Goal: Transaction & Acquisition: Purchase product/service

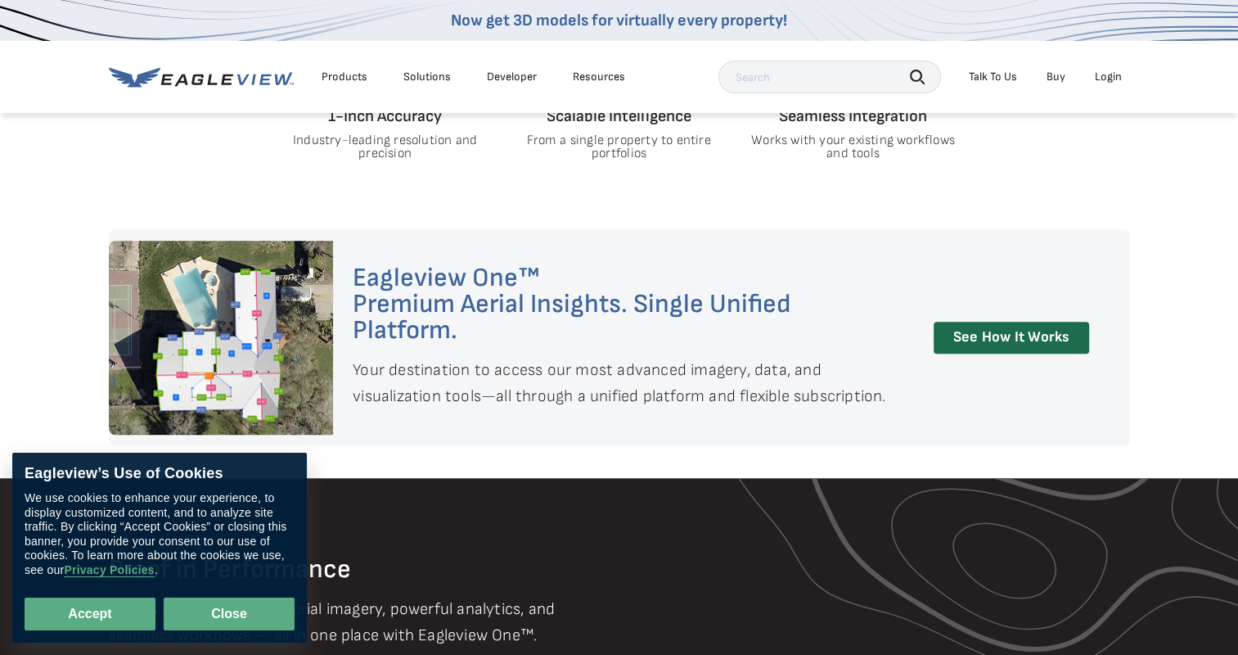
click at [249, 610] on button "Close" at bounding box center [229, 613] width 131 height 33
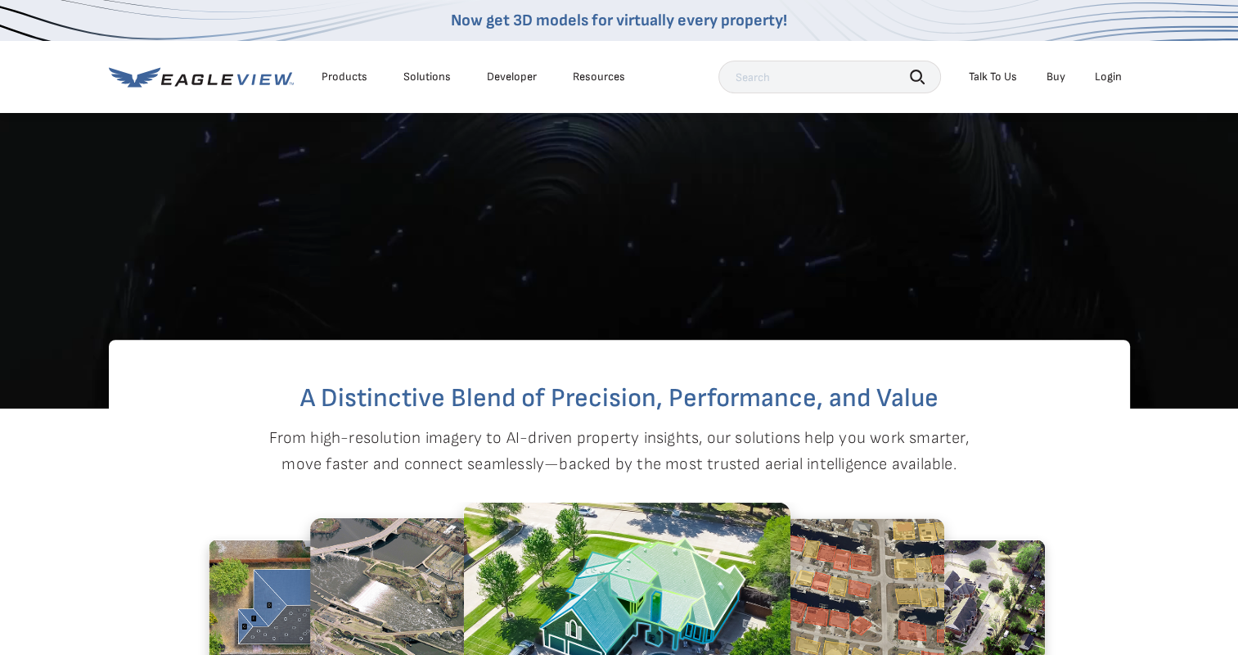
scroll to position [435, 0]
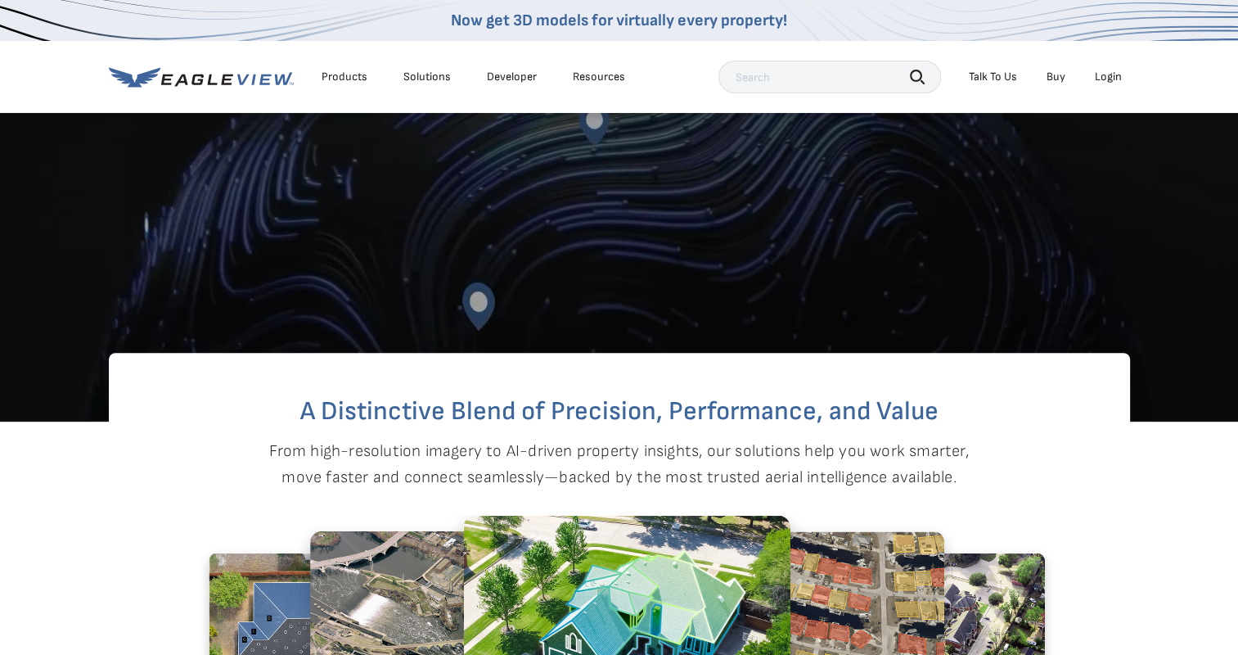
click at [1106, 85] on li "Login" at bounding box center [1108, 77] width 43 height 25
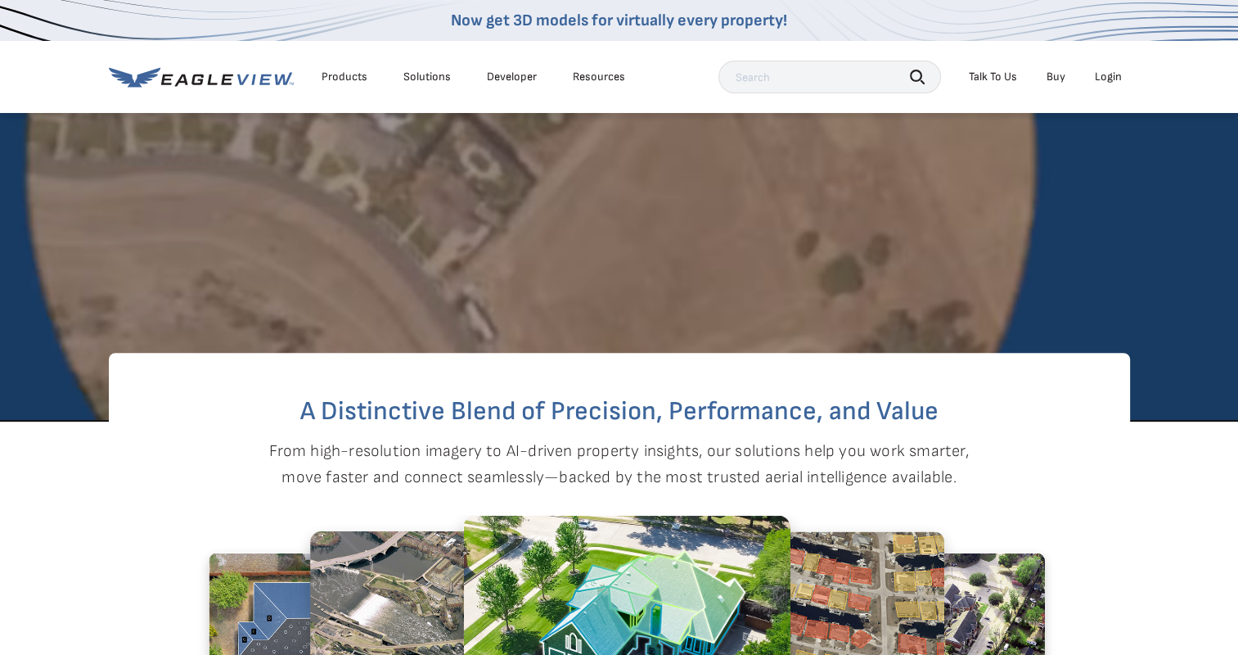
click at [1108, 78] on div "Login" at bounding box center [1108, 77] width 27 height 15
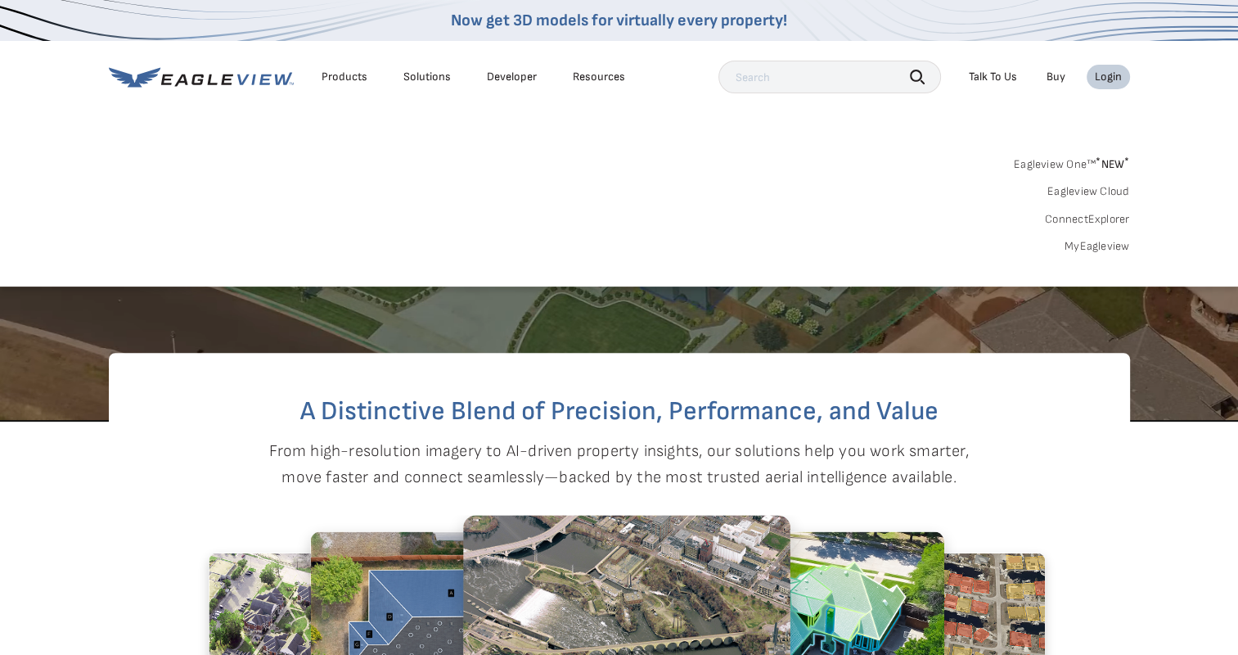
click at [1100, 237] on div "Eagleview One™ * NEW * Eagleview Cloud ConnectExplorer MyEagleview" at bounding box center [619, 202] width 1021 height 101
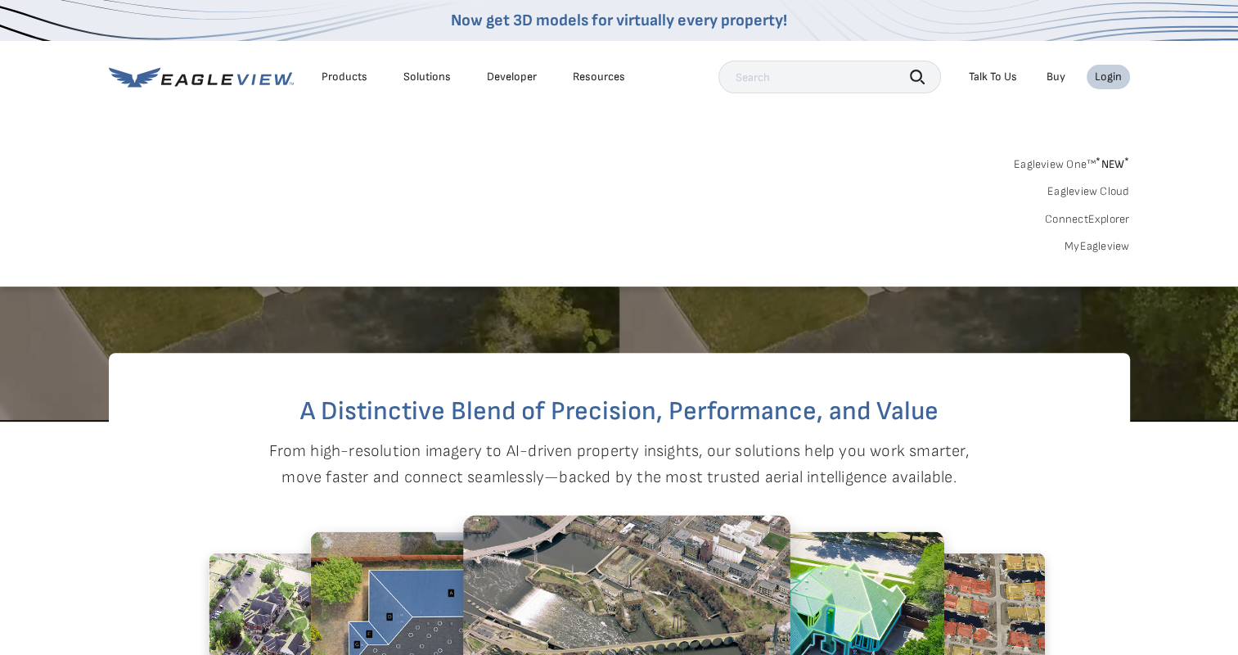
click at [1100, 241] on link "MyEagleview" at bounding box center [1097, 246] width 65 height 15
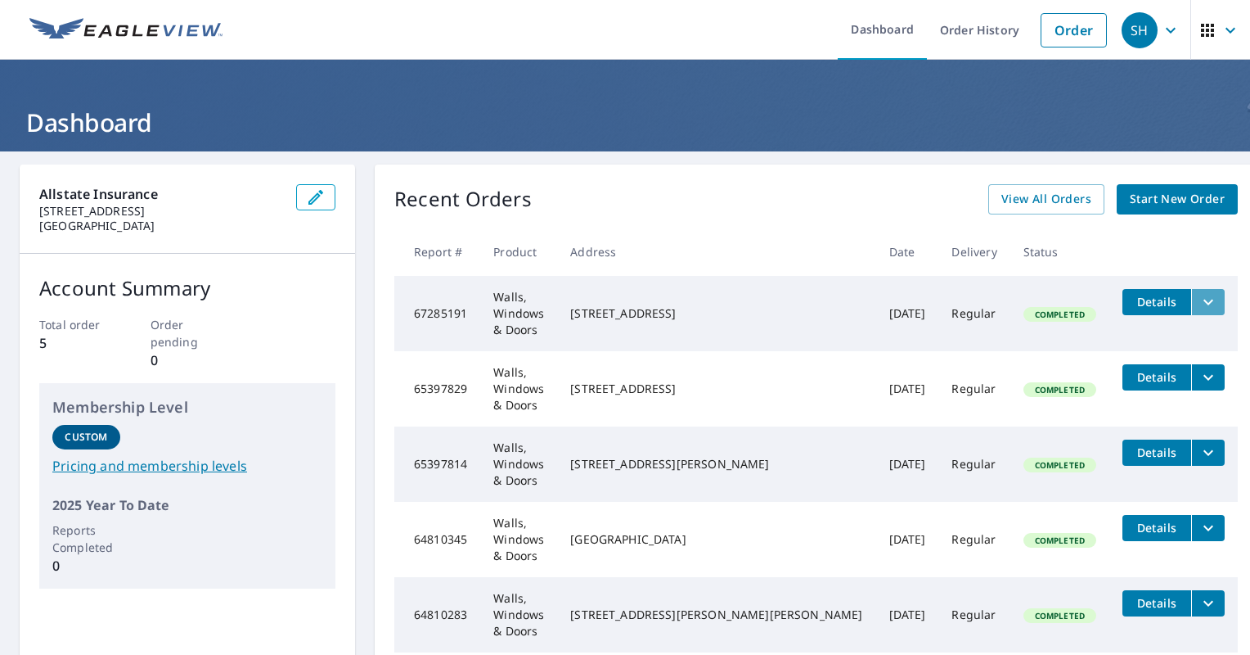
click at [1199, 297] on icon "filesDropdownBtn-67285191" at bounding box center [1209, 302] width 20 height 20
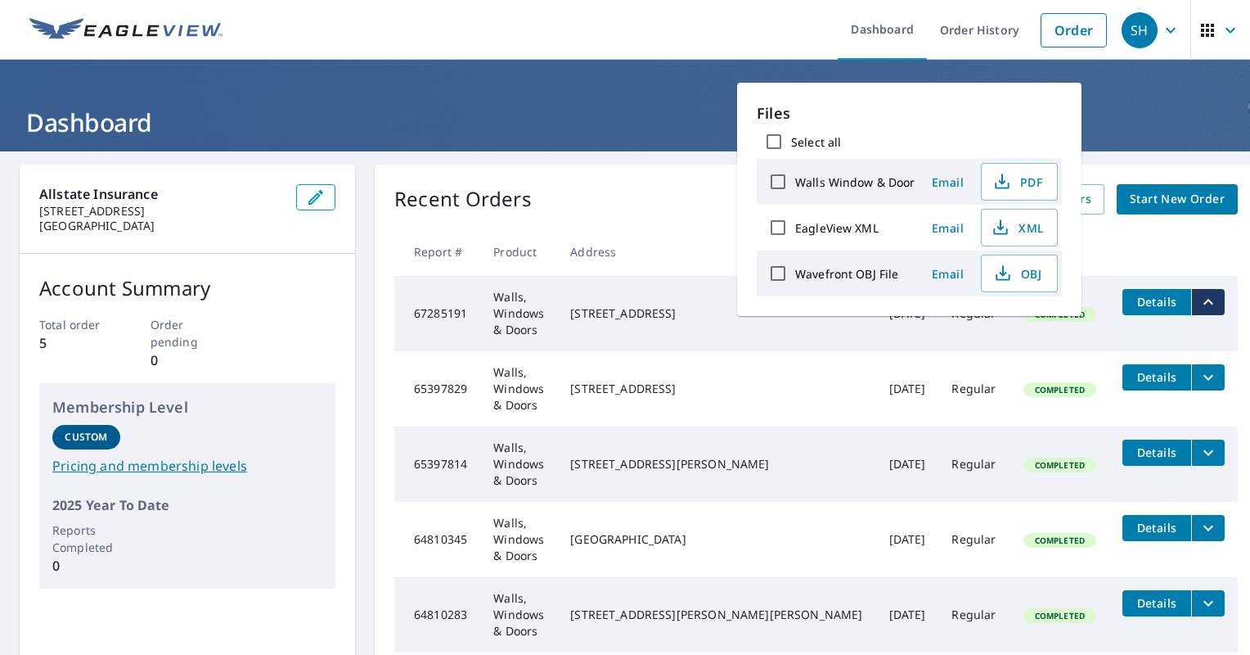
click at [1123, 295] on button "Details" at bounding box center [1157, 302] width 69 height 26
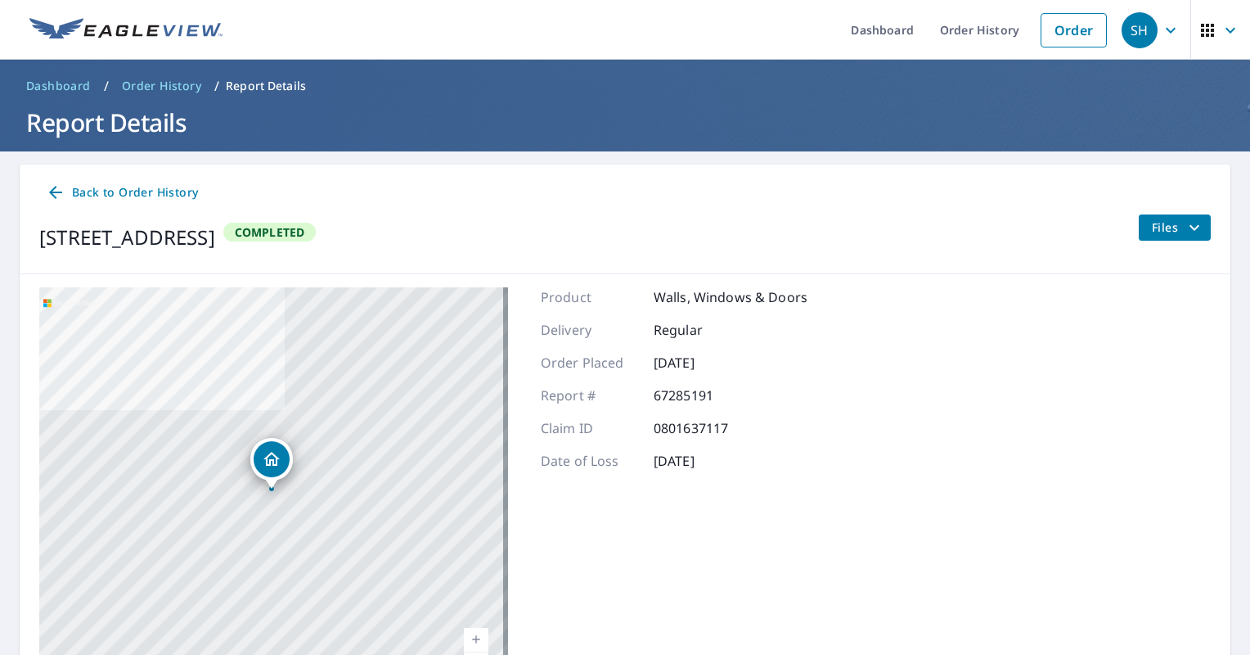
scroll to position [108, 0]
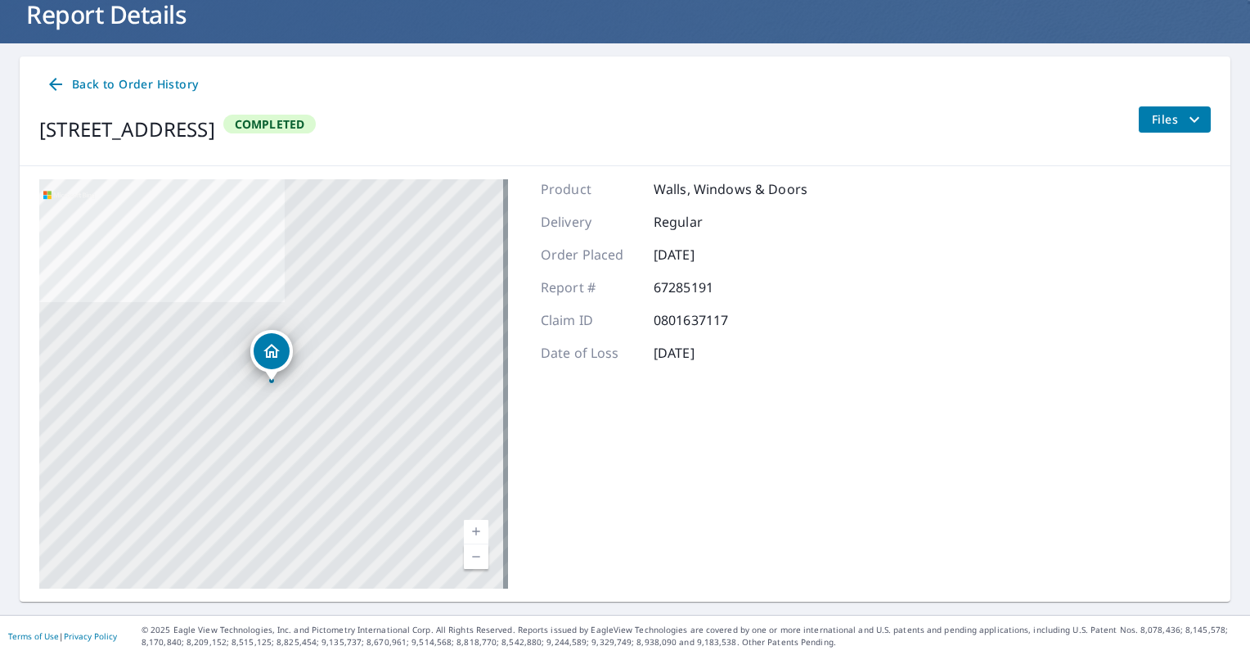
click at [1185, 117] on icon "filesDropdownBtn-67285191" at bounding box center [1195, 120] width 20 height 20
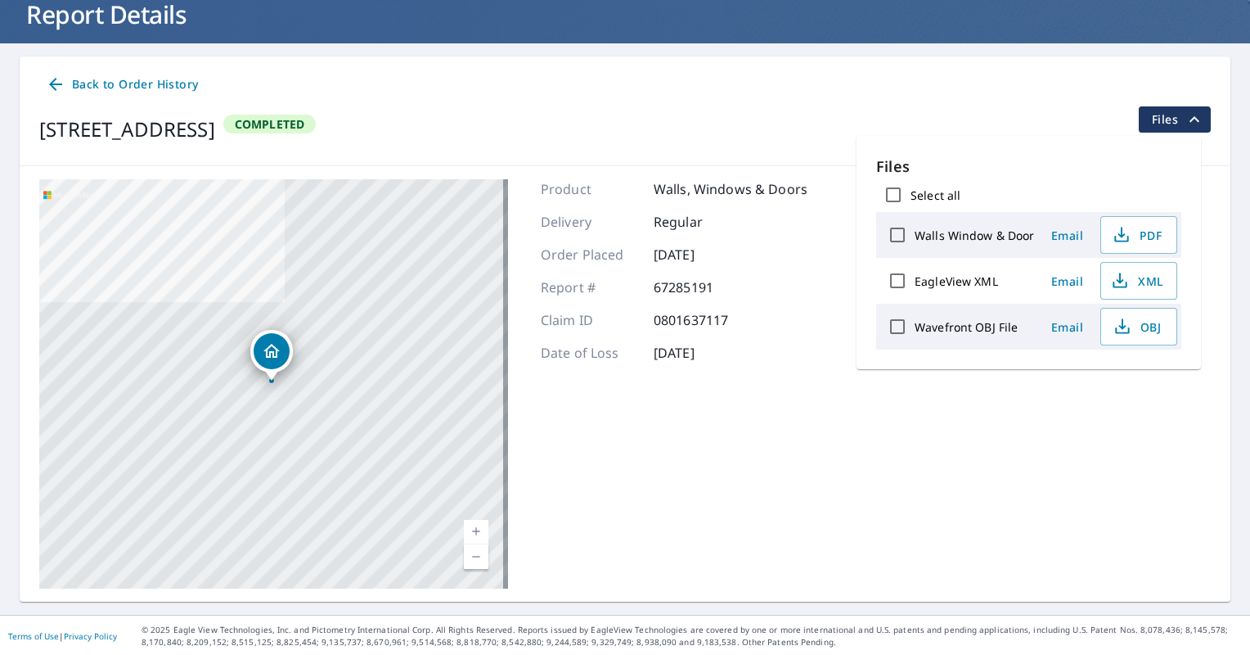
click at [973, 235] on label "Walls Window & Door" at bounding box center [975, 235] width 120 height 16
click at [915, 235] on input "Walls Window & Door" at bounding box center [897, 235] width 34 height 34
checkbox input "true"
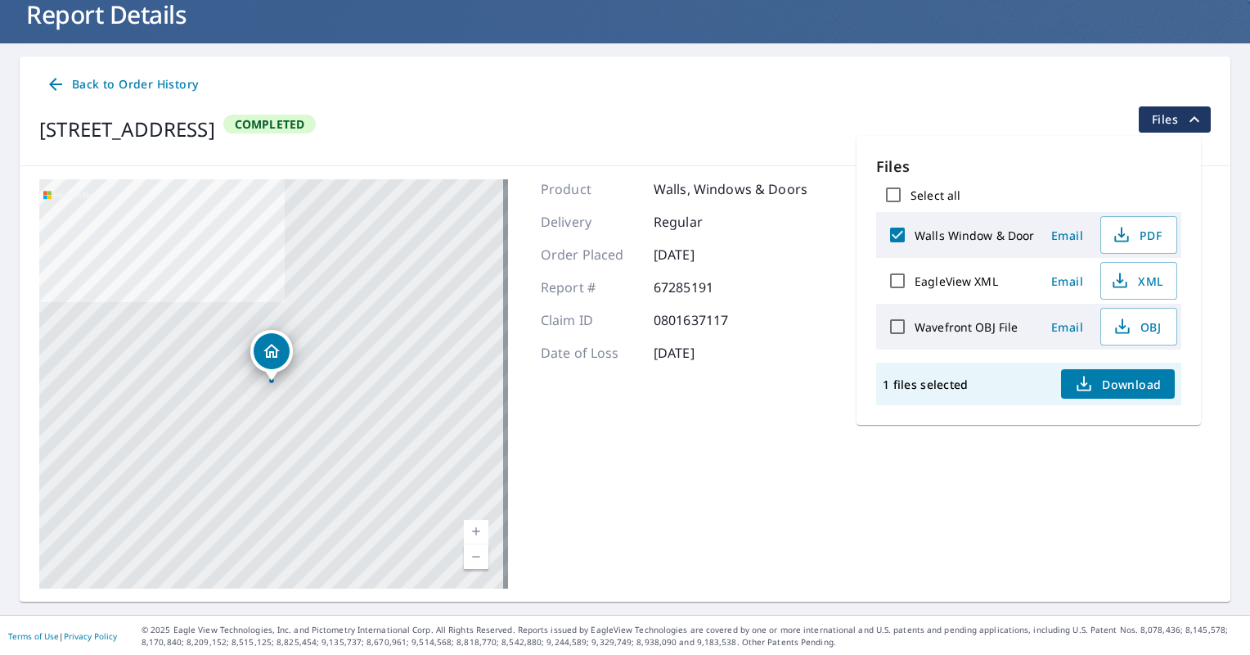
click at [1059, 232] on span "Email" at bounding box center [1067, 235] width 39 height 16
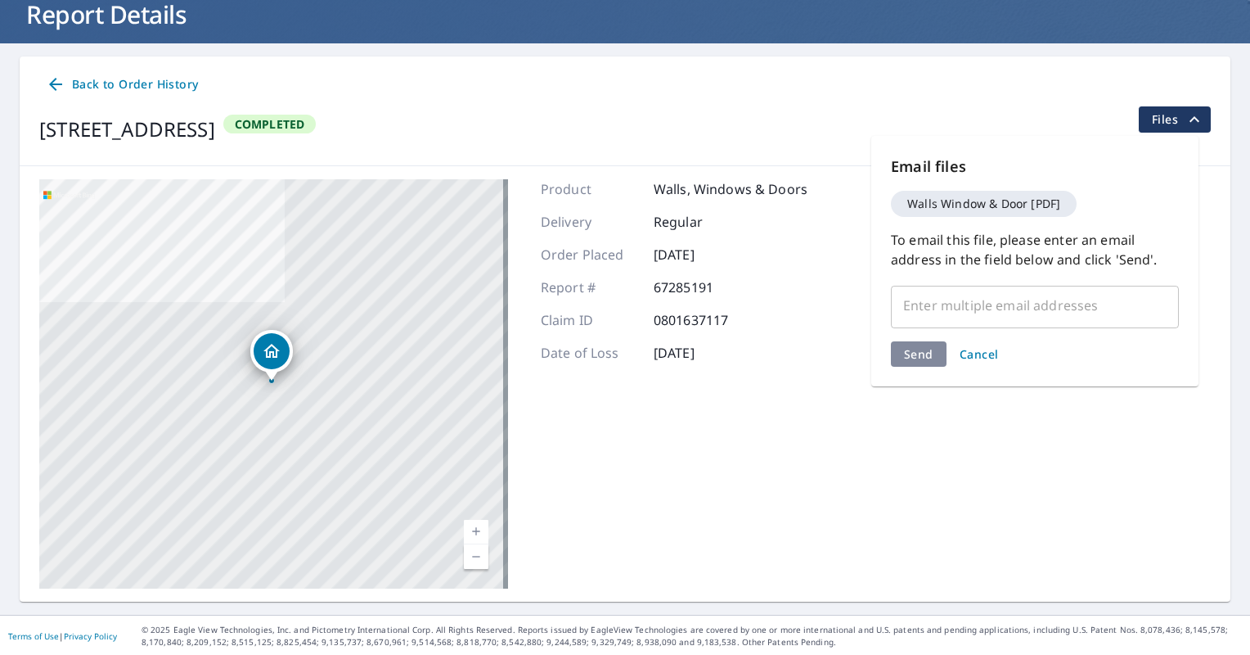
click at [966, 310] on input "text" at bounding box center [1022, 305] width 249 height 31
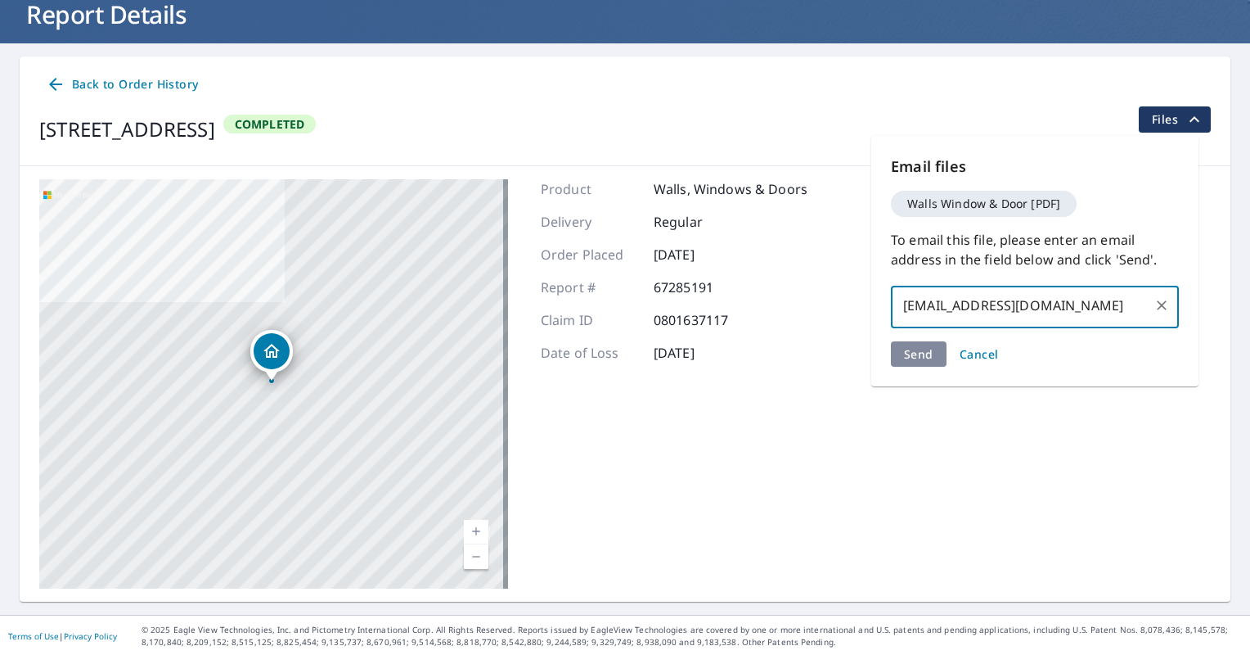
type input "shogv@allstate.com"
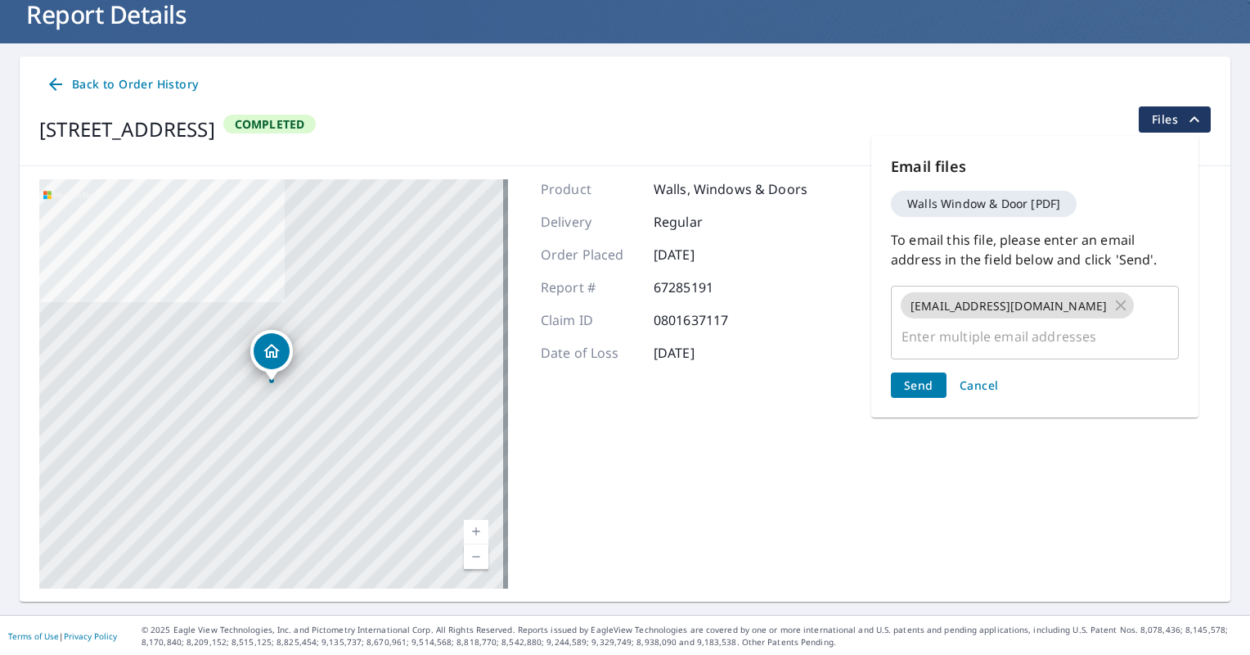
click at [926, 372] on div "Send Cancel" at bounding box center [1035, 384] width 288 height 25
click at [916, 377] on span "Send" at bounding box center [918, 385] width 29 height 16
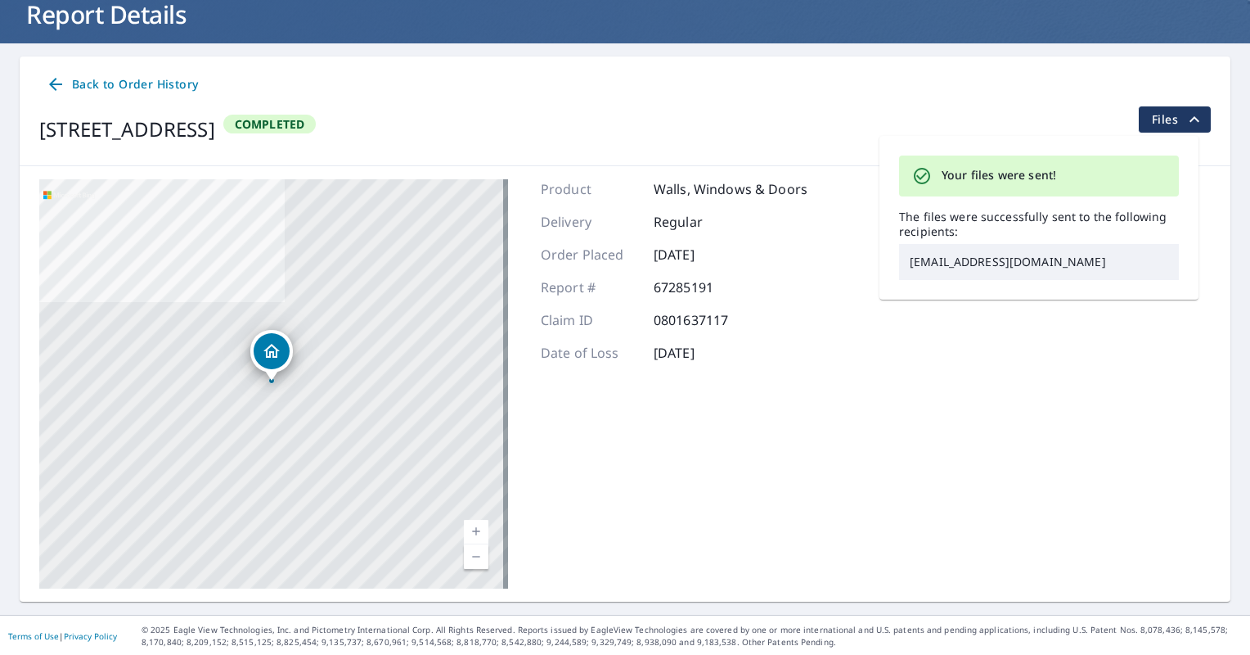
click at [1186, 115] on icon "filesDropdownBtn-67285191" at bounding box center [1195, 120] width 20 height 20
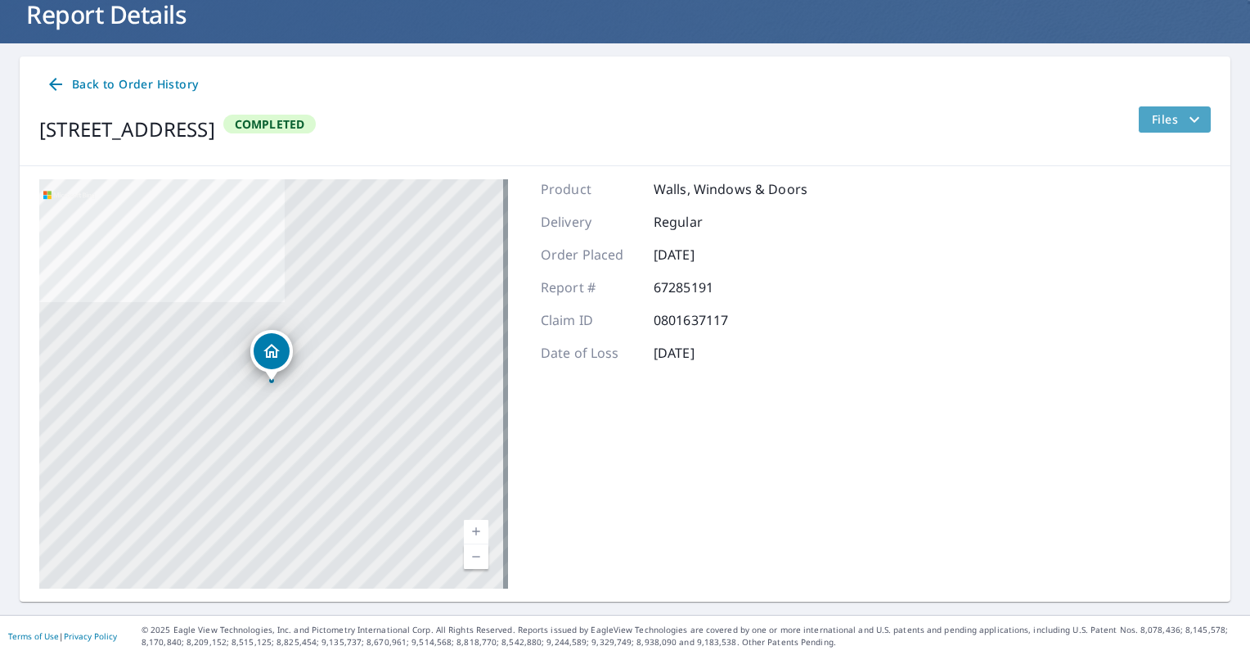
click at [1190, 121] on icon "filesDropdownBtn-67285191" at bounding box center [1195, 119] width 10 height 6
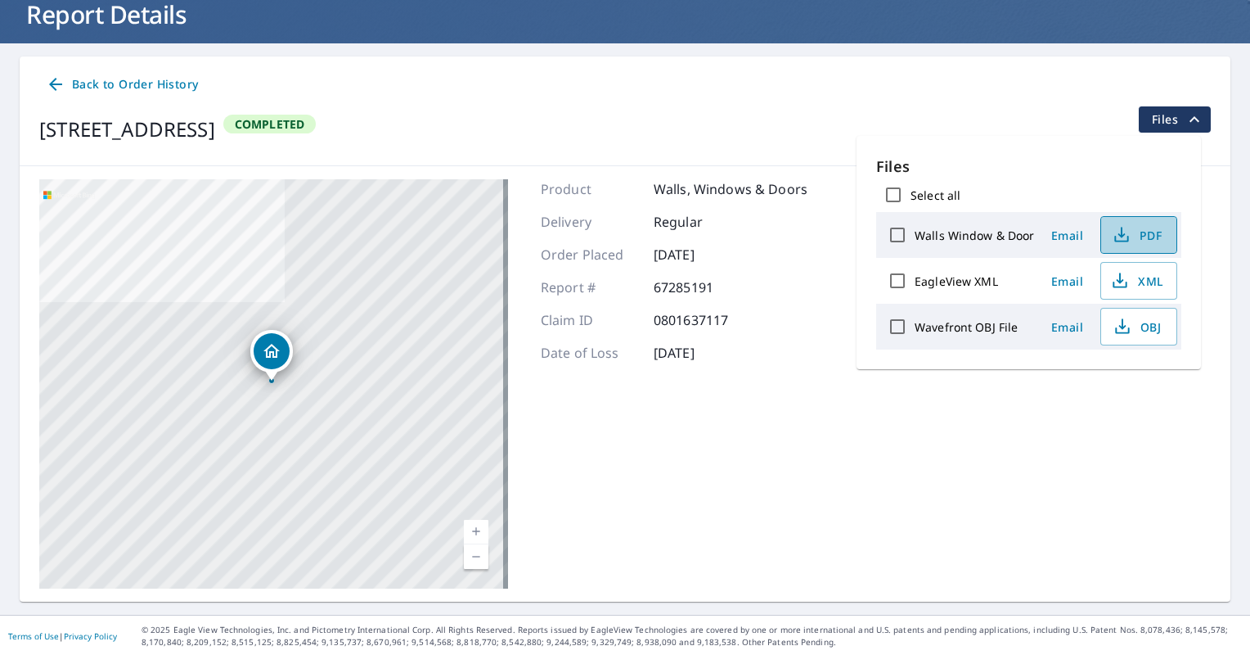
click at [1126, 229] on icon "button" at bounding box center [1122, 235] width 20 height 20
click at [56, 82] on icon at bounding box center [56, 84] width 20 height 20
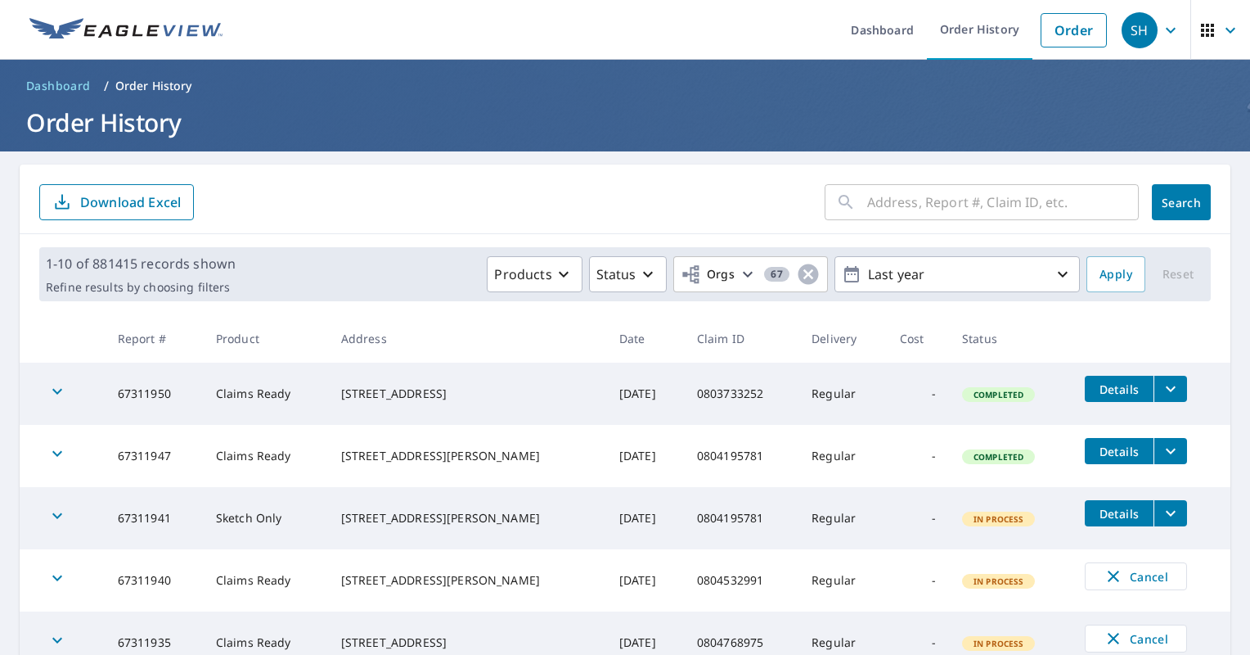
click at [985, 206] on input "text" at bounding box center [1003, 202] width 272 height 46
paste input "4902 116TH ST"
type input "4902 116TH ST"
click at [1165, 203] on span "Search" at bounding box center [1181, 203] width 33 height 16
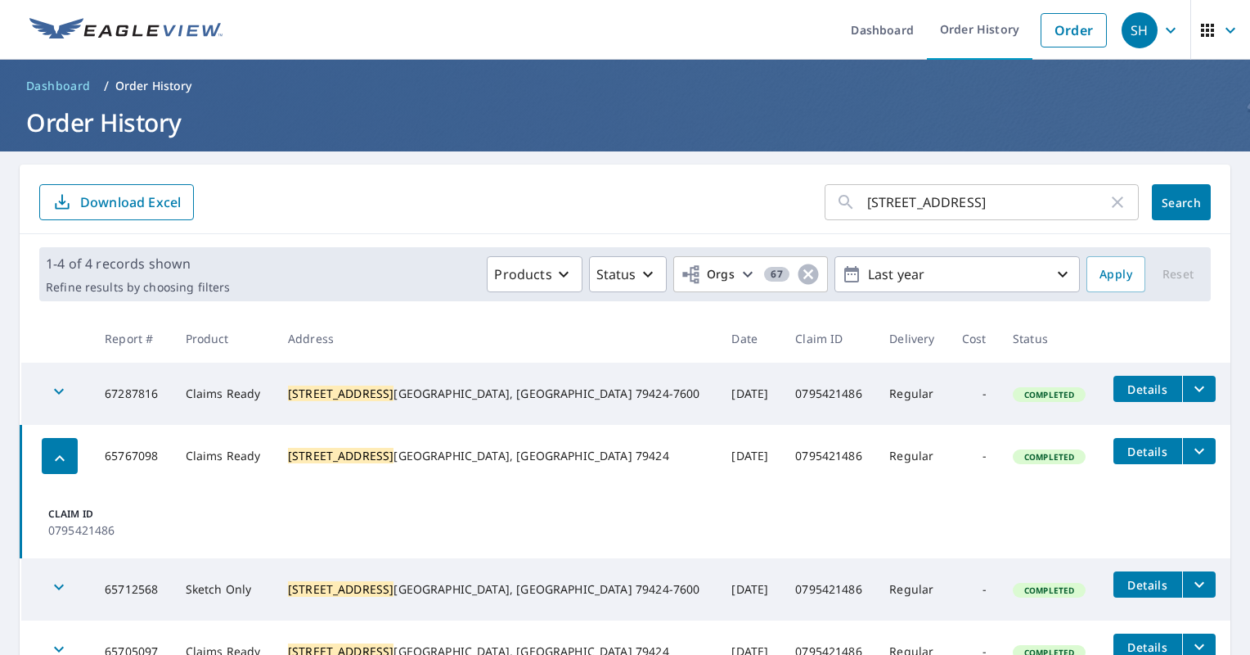
scroll to position [82, 0]
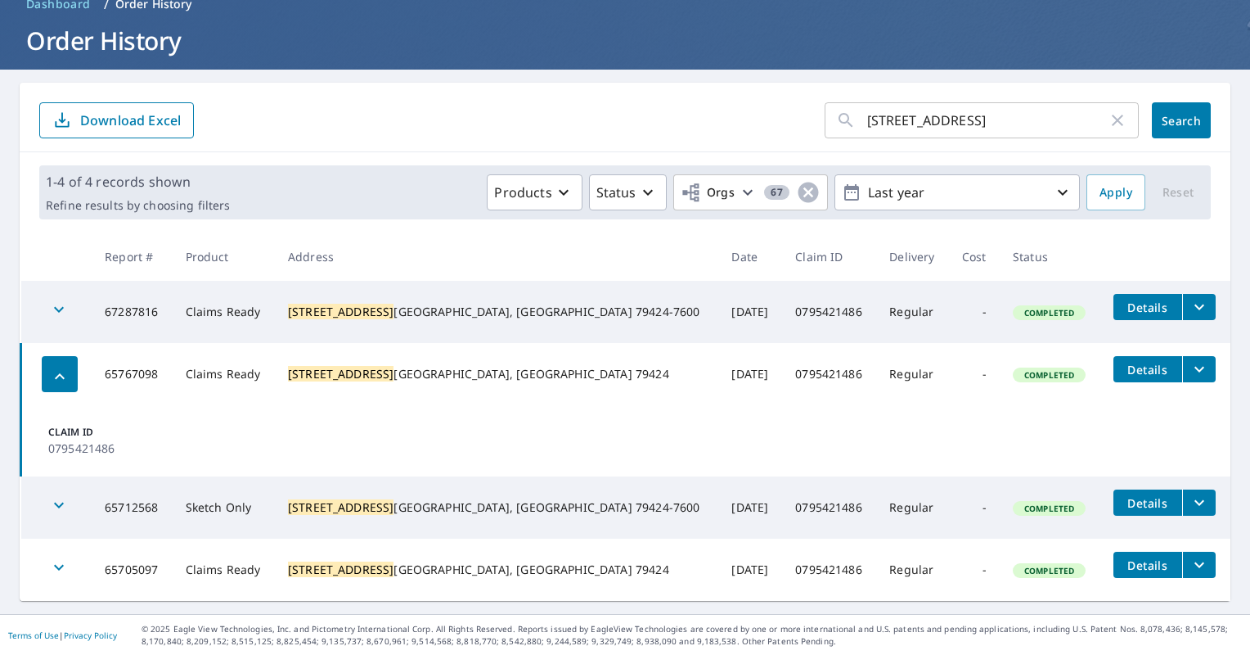
click at [1190, 309] on icon "filesDropdownBtn-67287816" at bounding box center [1200, 307] width 20 height 20
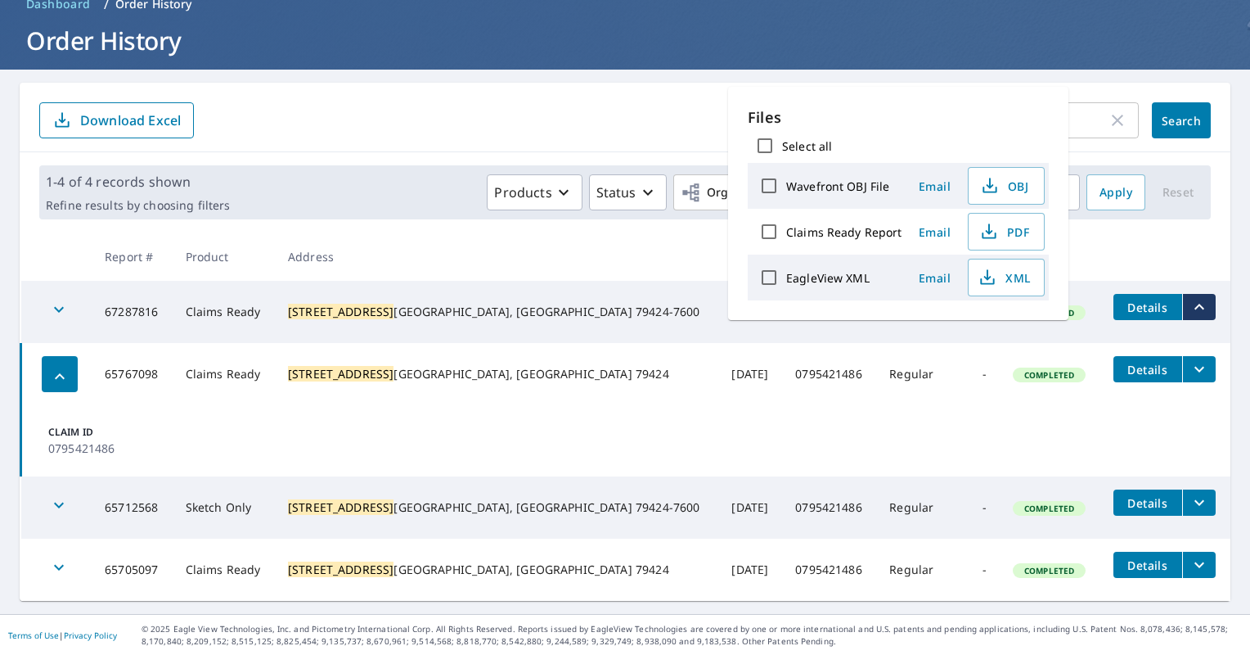
click at [1123, 309] on span "Details" at bounding box center [1147, 307] width 49 height 16
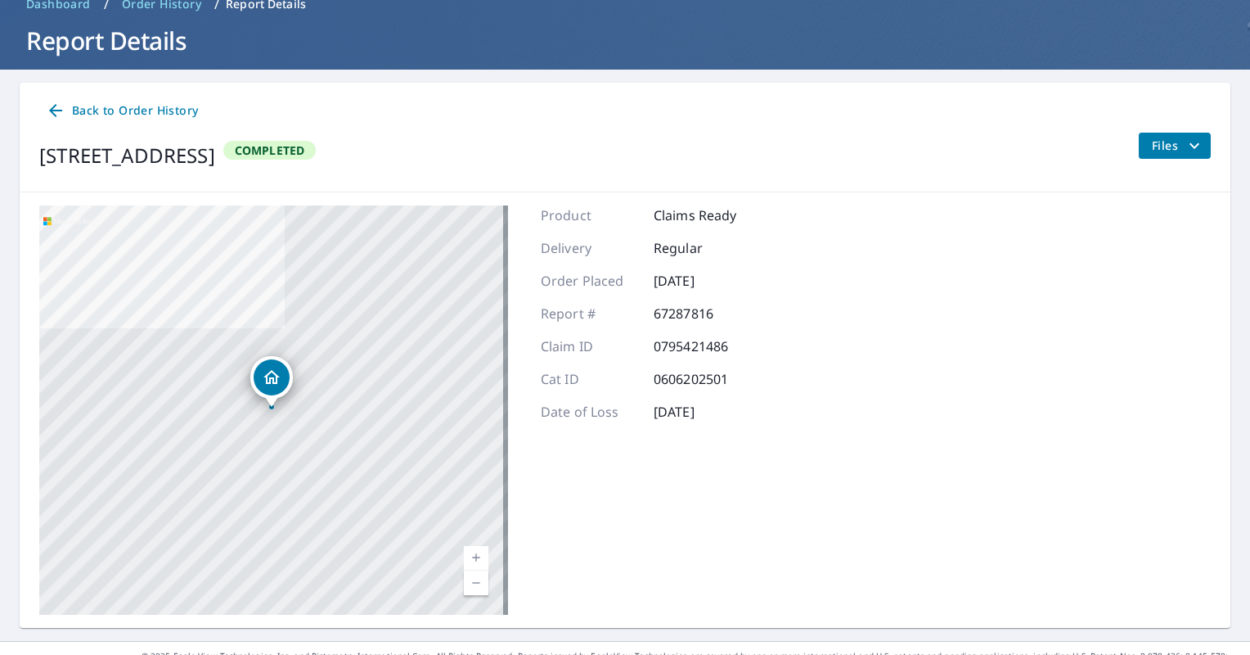
scroll to position [108, 0]
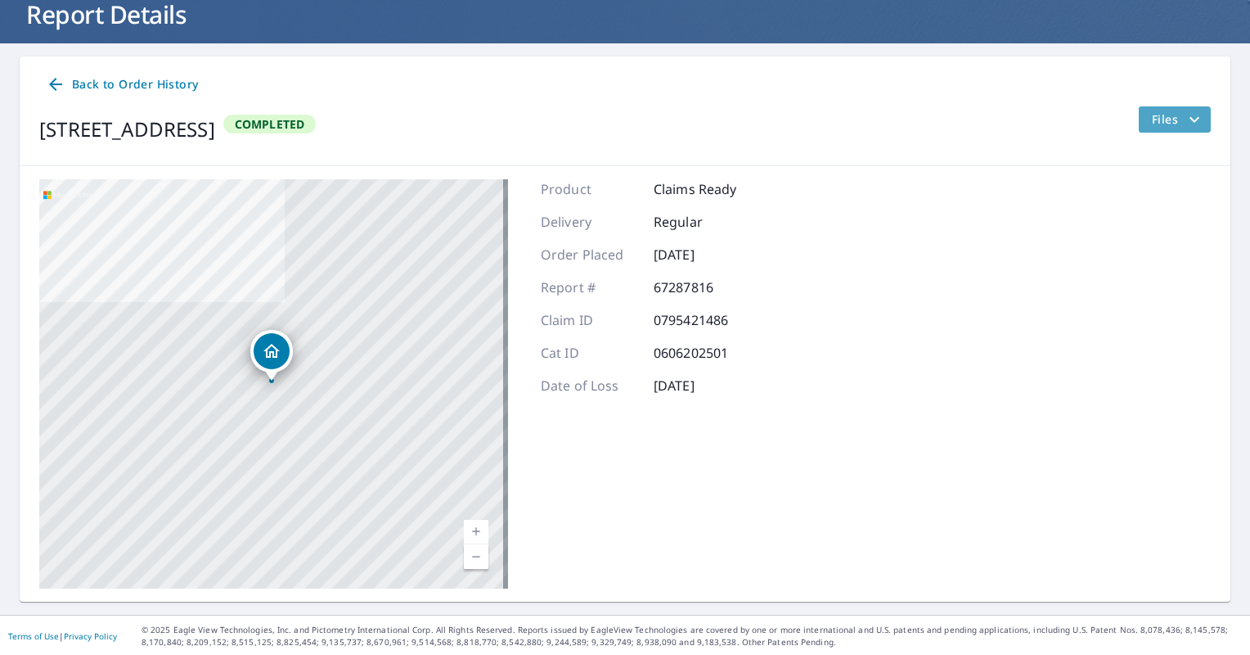
click at [1170, 119] on span "Files" at bounding box center [1178, 120] width 52 height 20
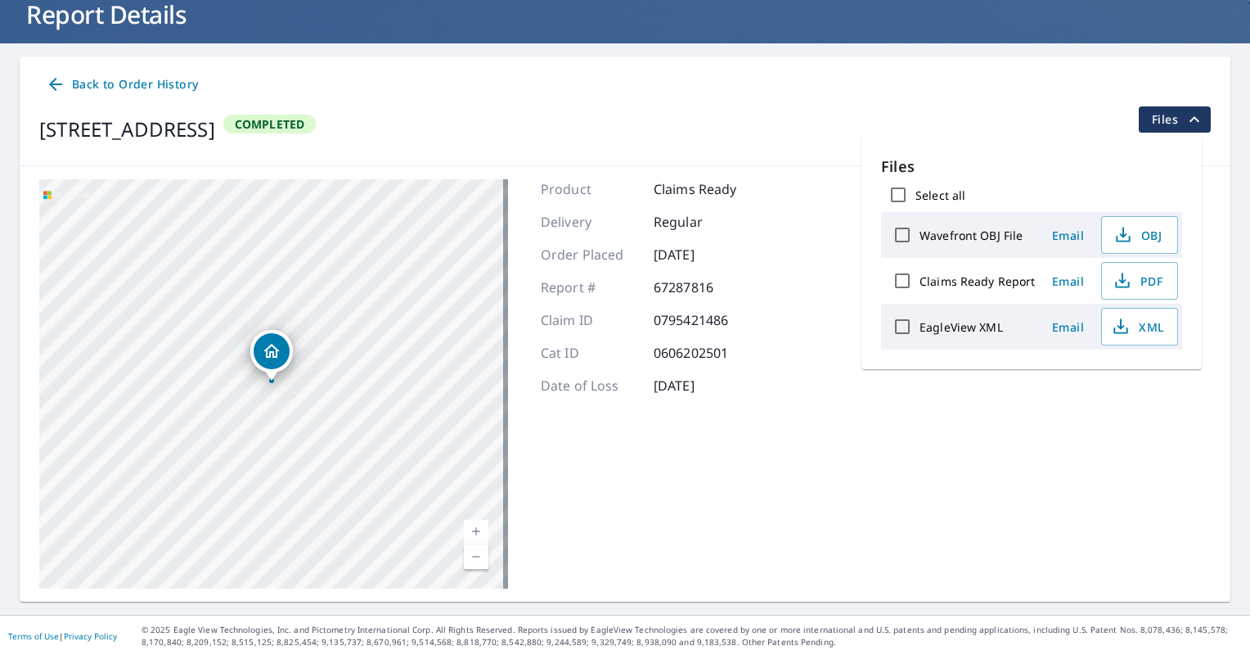
click at [68, 82] on span "Back to Order History" at bounding box center [122, 84] width 152 height 20
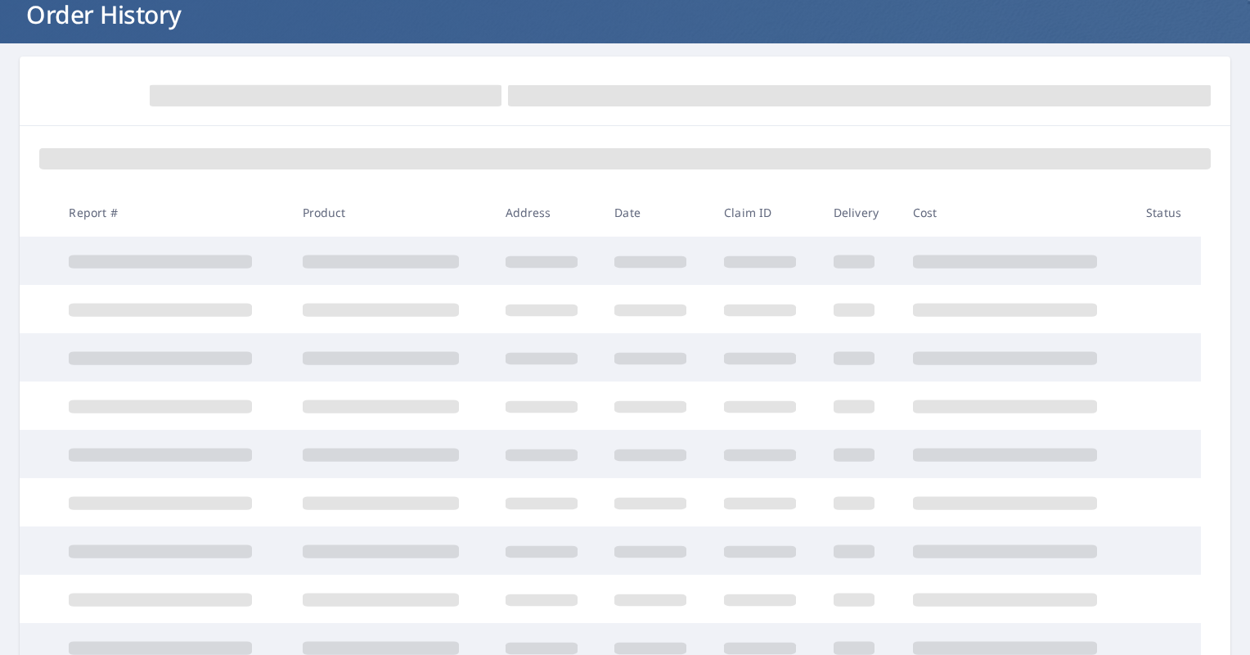
scroll to position [82, 0]
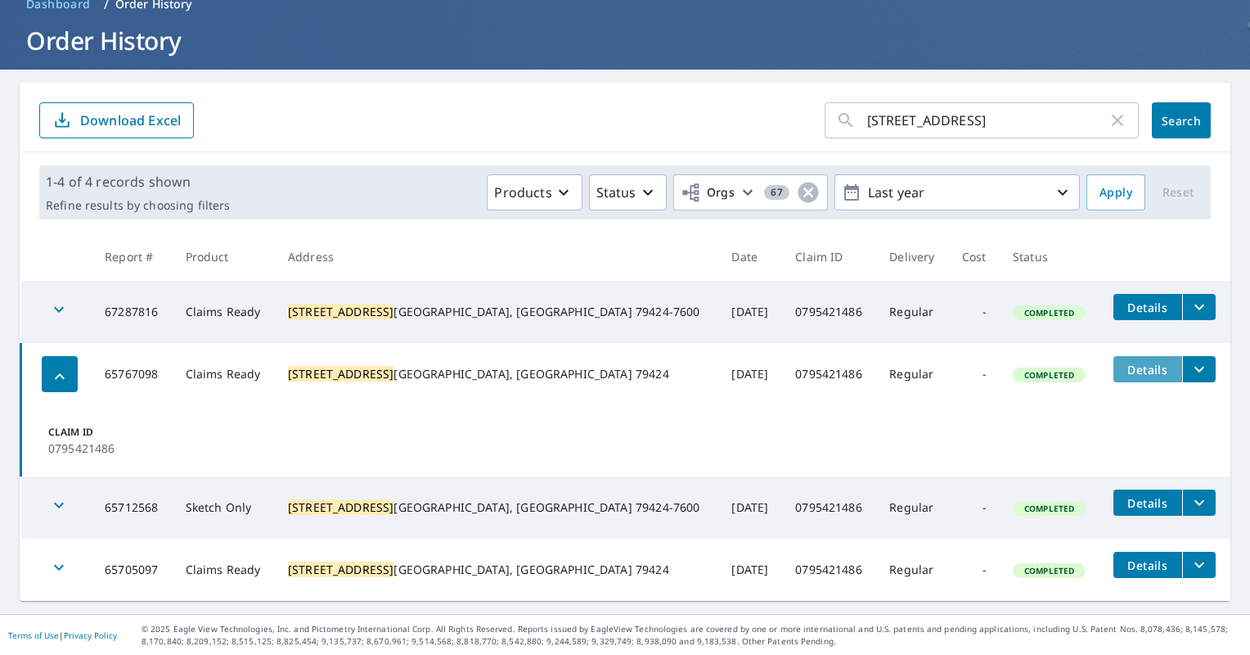
click at [1123, 373] on span "Details" at bounding box center [1147, 370] width 49 height 16
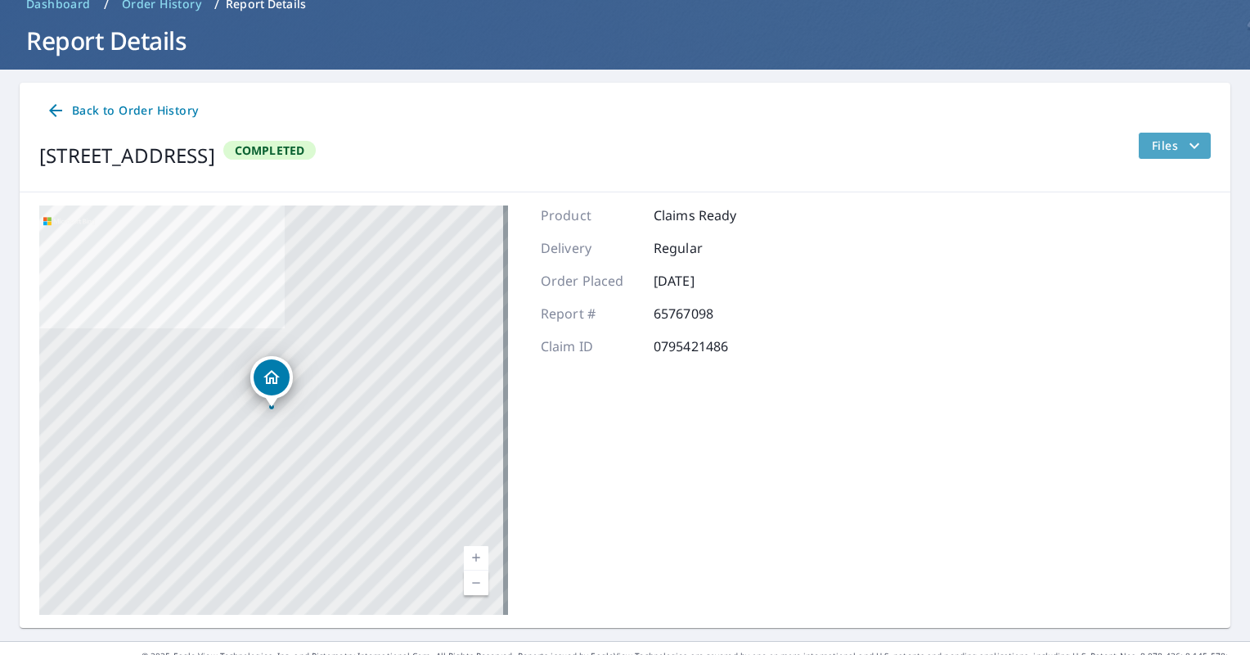
click at [1185, 140] on icon "filesDropdownBtn-65767098" at bounding box center [1195, 146] width 20 height 20
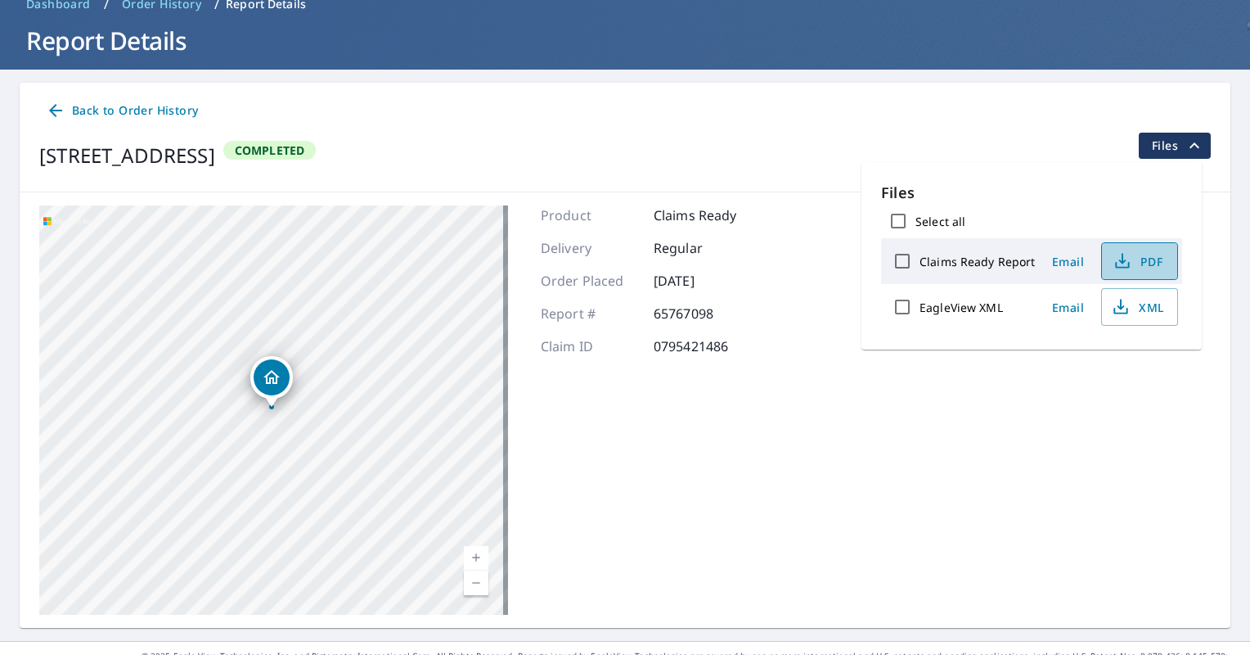
click at [1117, 256] on icon "button" at bounding box center [1123, 261] width 20 height 20
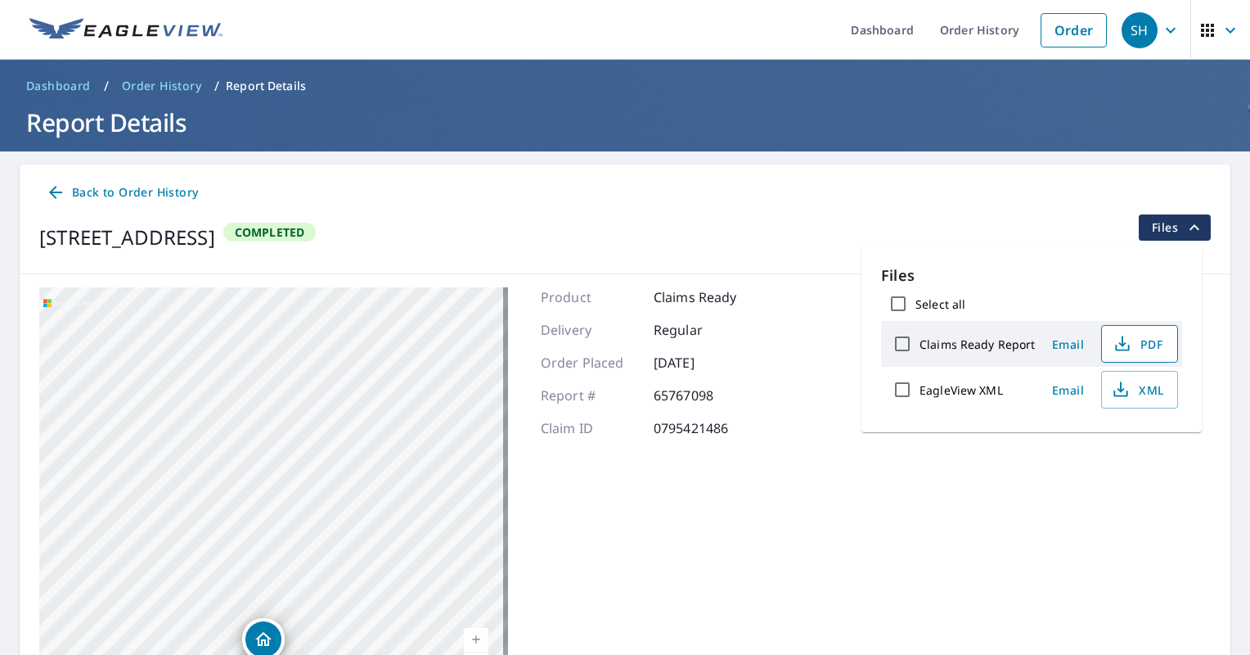
click at [52, 190] on icon at bounding box center [55, 192] width 13 height 13
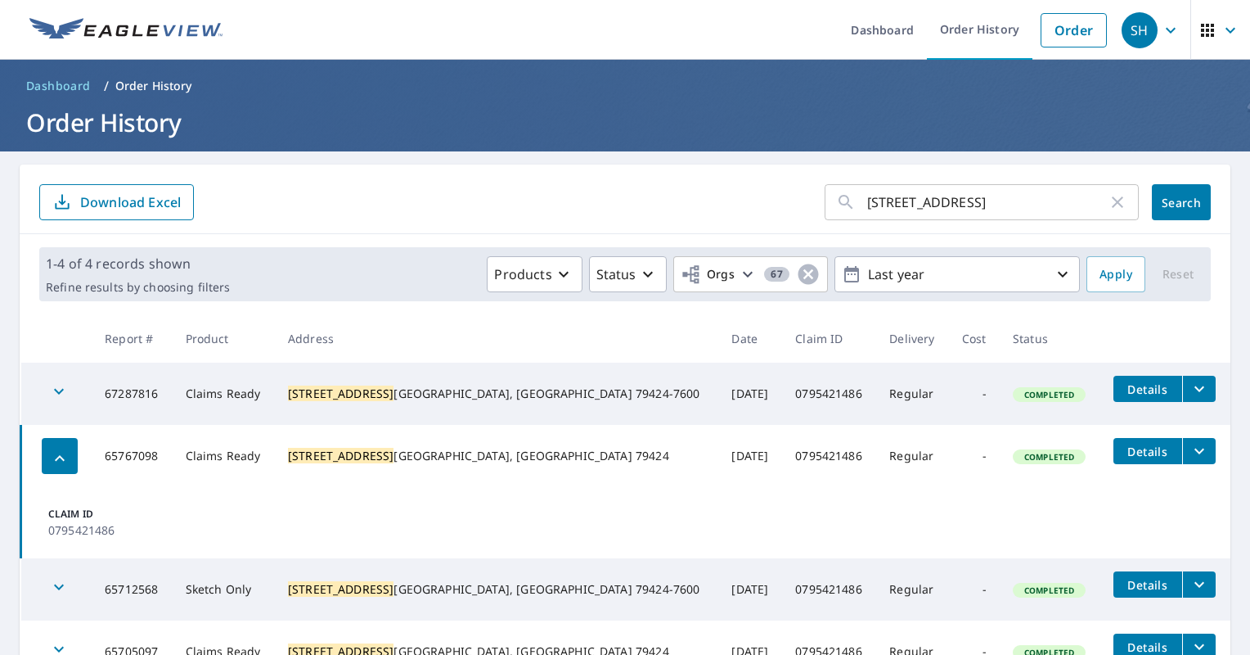
scroll to position [82, 0]
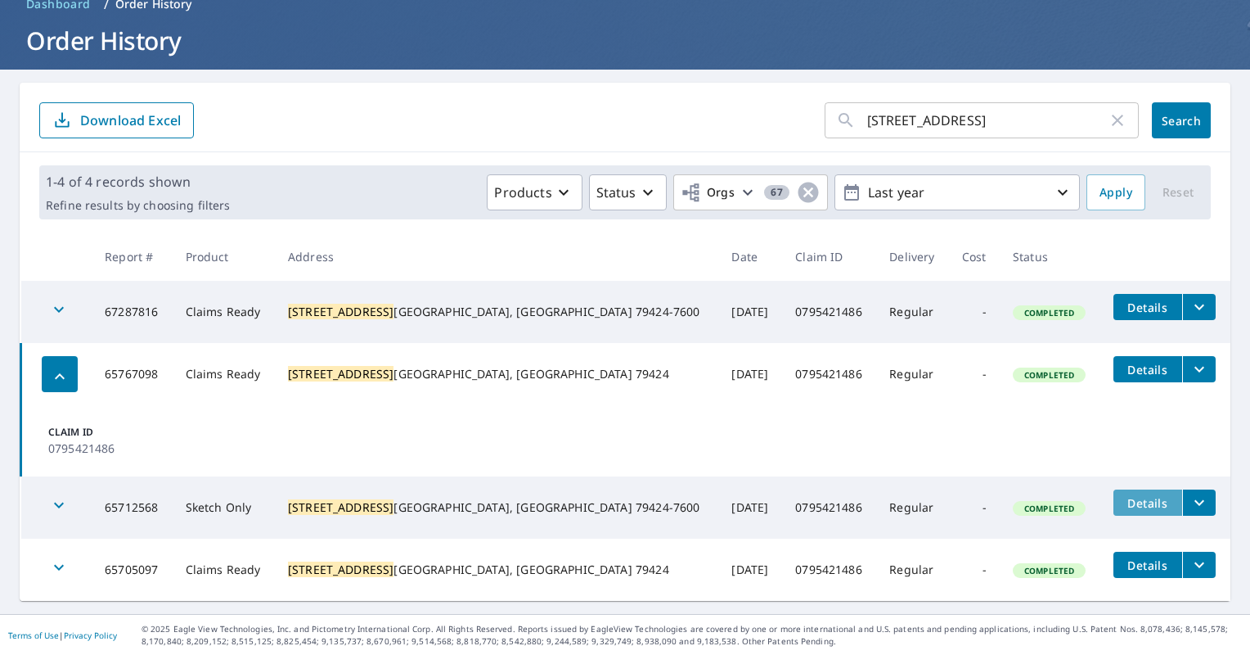
click at [1123, 504] on span "Details" at bounding box center [1147, 503] width 49 height 16
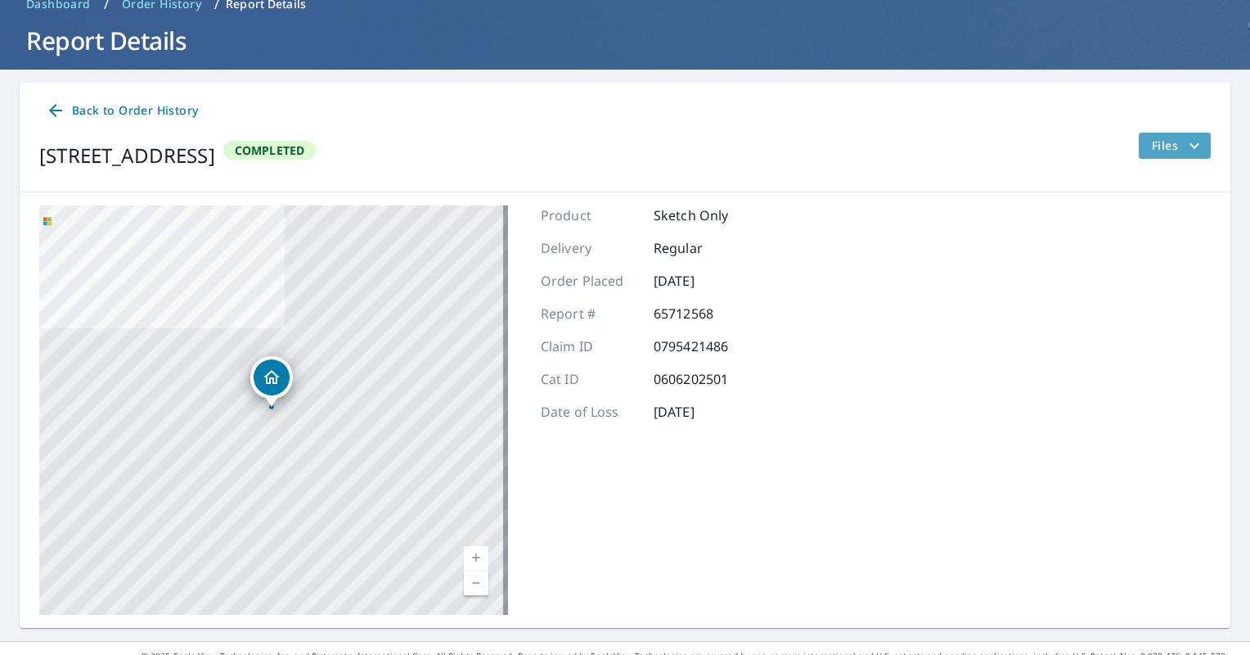
click at [1165, 147] on span "Files" at bounding box center [1178, 146] width 52 height 20
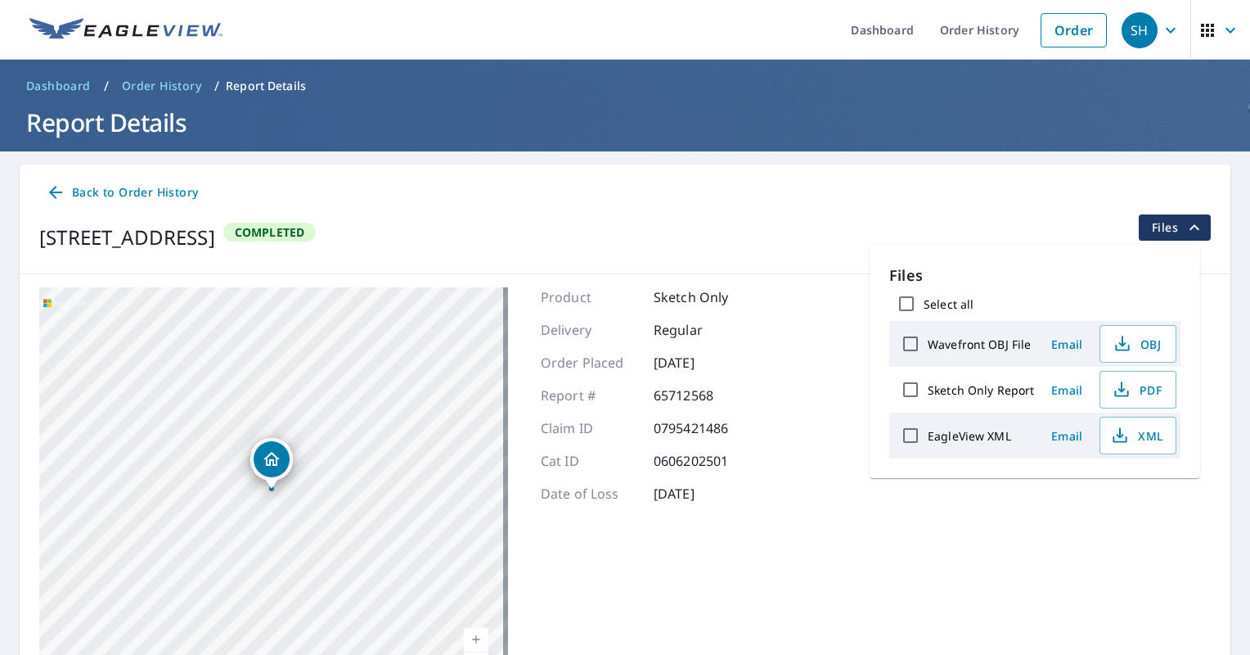
click at [55, 189] on icon at bounding box center [56, 192] width 20 height 20
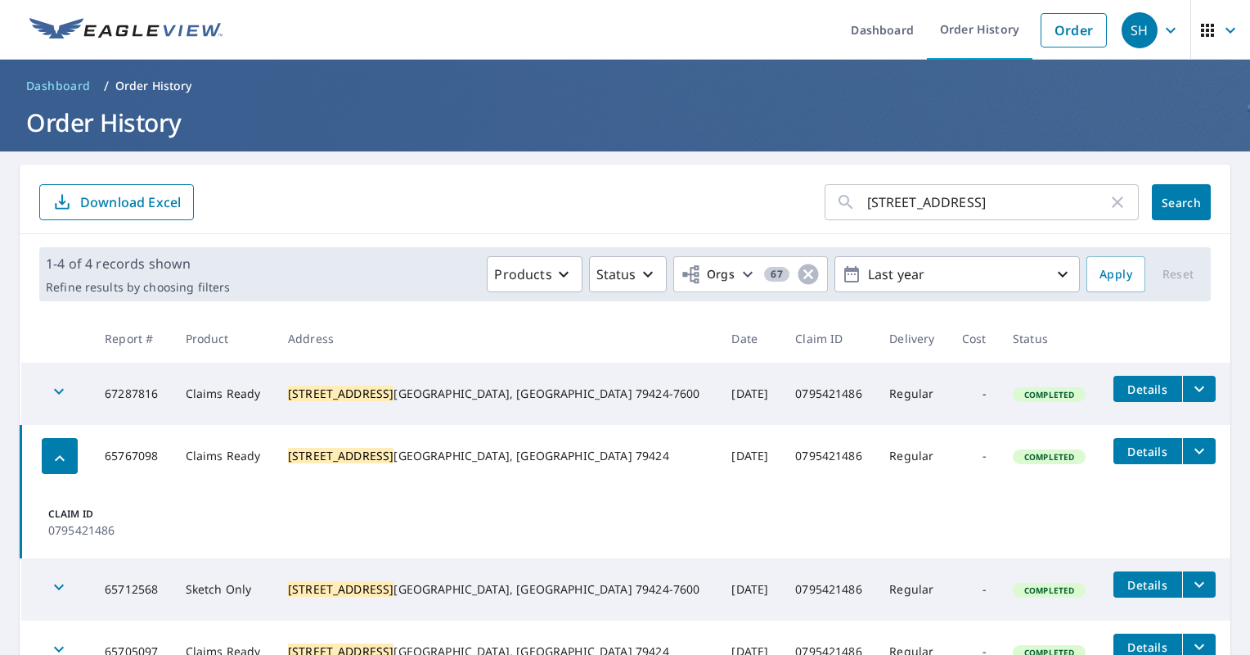
scroll to position [82, 0]
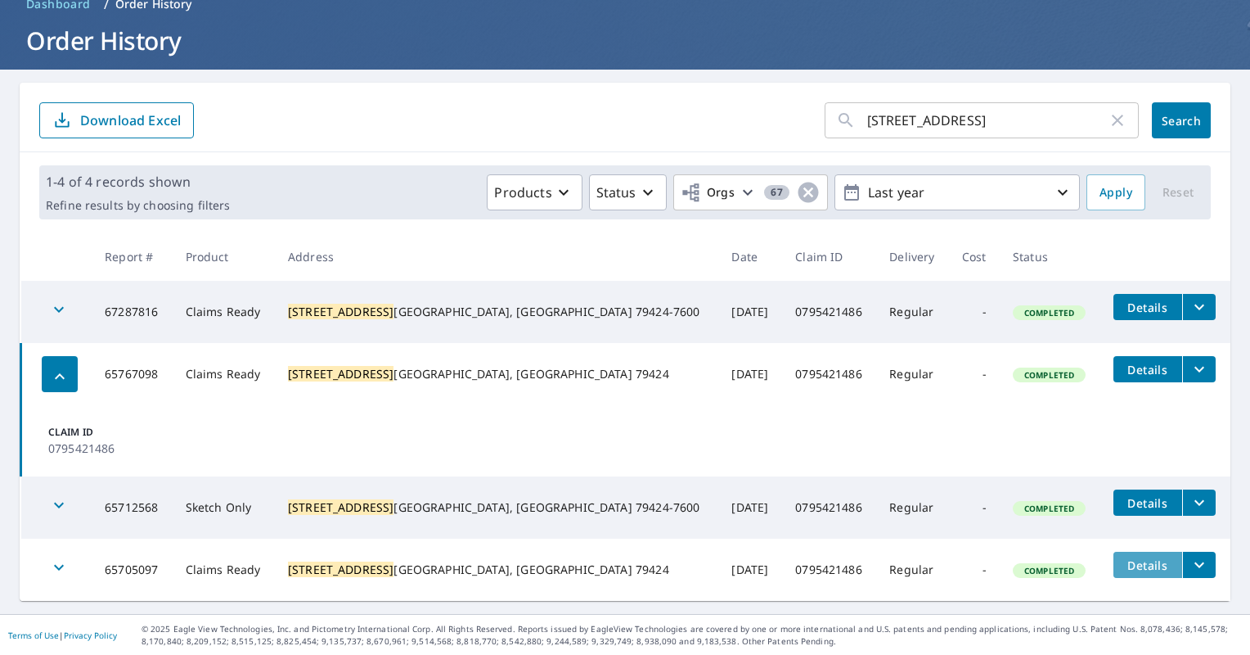
click at [1123, 560] on span "Details" at bounding box center [1147, 565] width 49 height 16
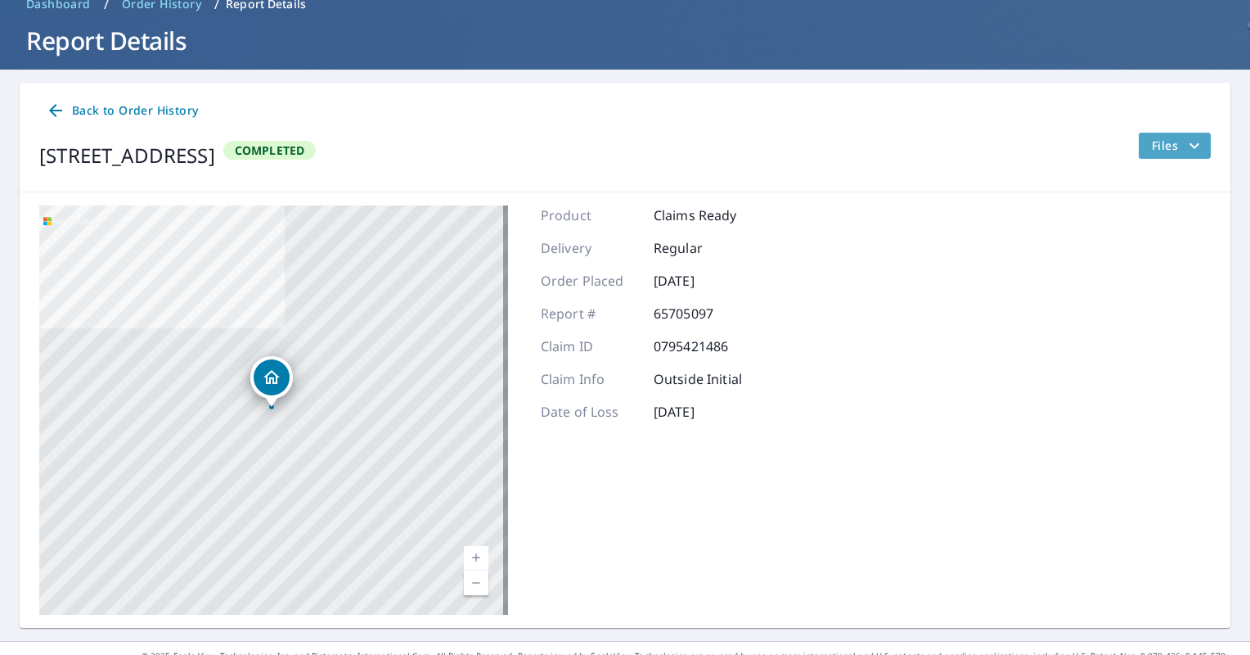
click at [1169, 144] on span "Files" at bounding box center [1178, 146] width 52 height 20
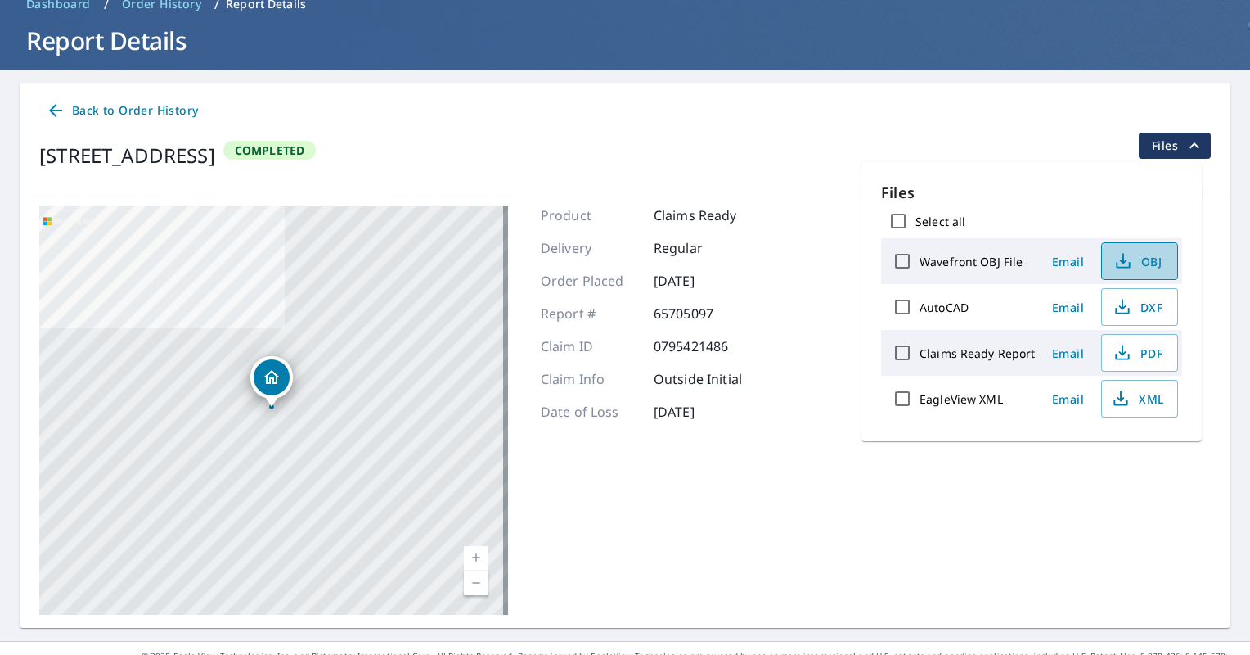
click at [1123, 264] on icon "button" at bounding box center [1124, 261] width 20 height 20
click at [741, 547] on div "Product Claims Ready Delivery Regular Order Placed Jun 06, 2025 Report # 657050…" at bounding box center [646, 409] width 211 height 409
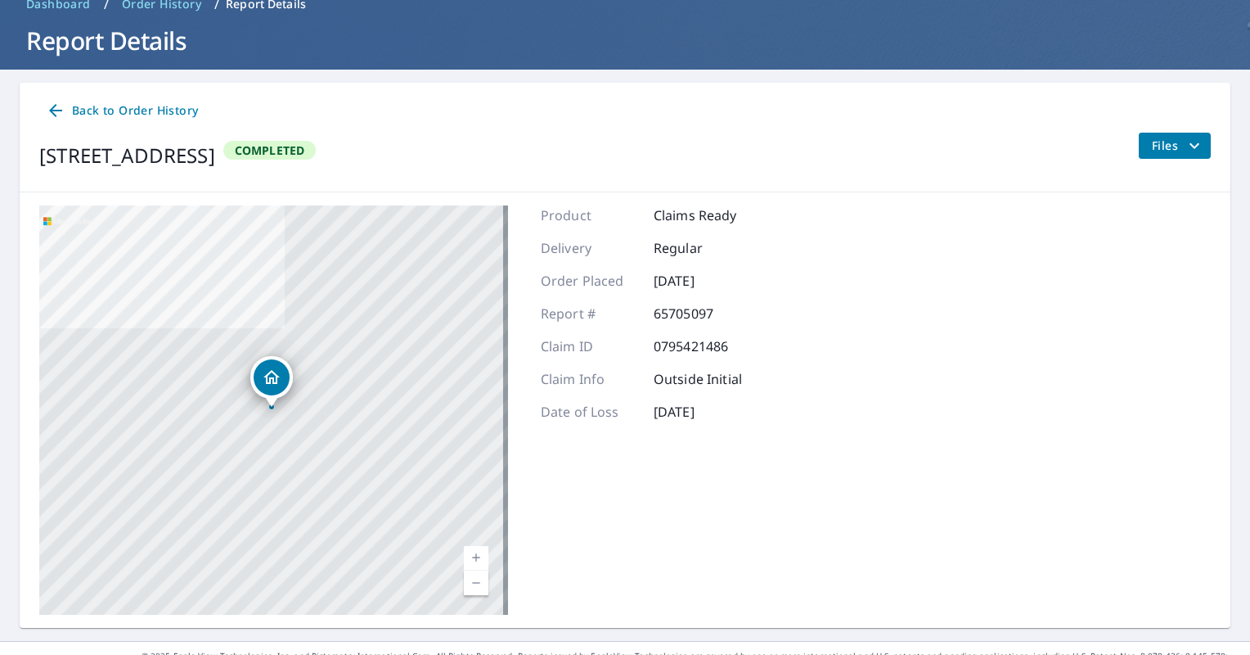
click at [717, 547] on div "Product Claims Ready Delivery Regular Order Placed Jun 06, 2025 Report # 657050…" at bounding box center [646, 409] width 211 height 409
click at [67, 115] on span "Back to Order History" at bounding box center [122, 111] width 152 height 20
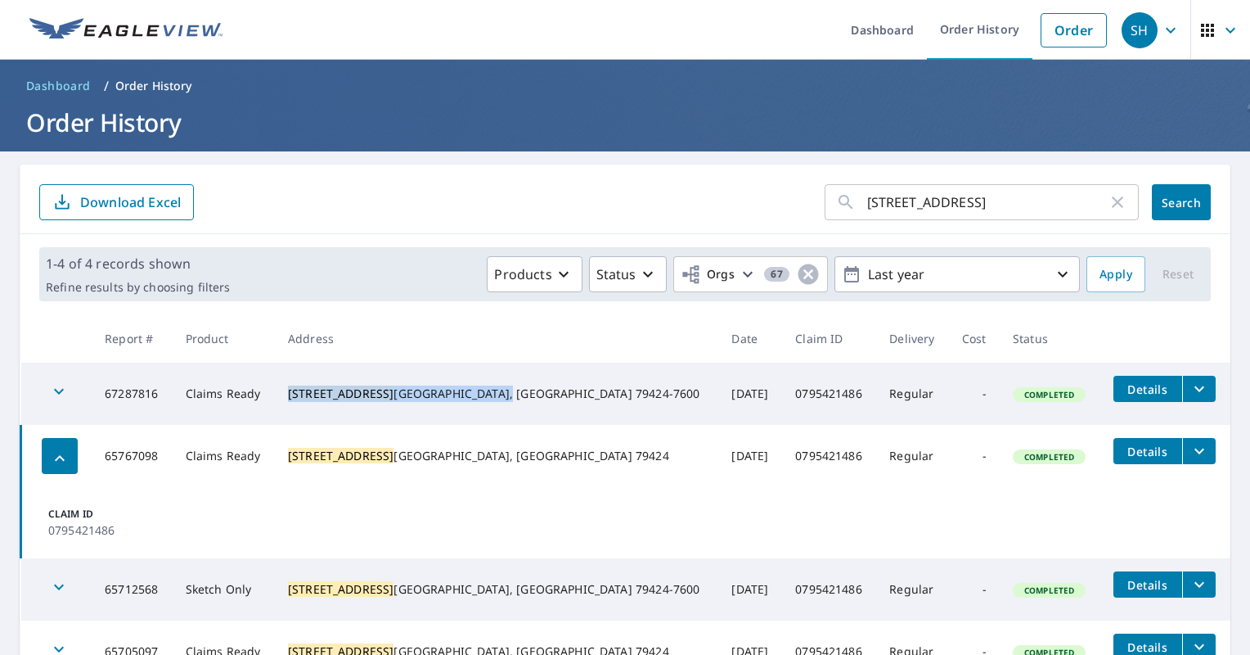
drag, startPoint x: 455, startPoint y: 400, endPoint x: 338, endPoint y: 385, distance: 117.9
click at [338, 385] on td "4902 116TH ST LUBBOCK, TX 79424-7600" at bounding box center [497, 393] width 444 height 62
copy div "4902 116TH ST LUBBOCK, TX 79424"
click at [1057, 33] on link "Order" at bounding box center [1074, 30] width 66 height 34
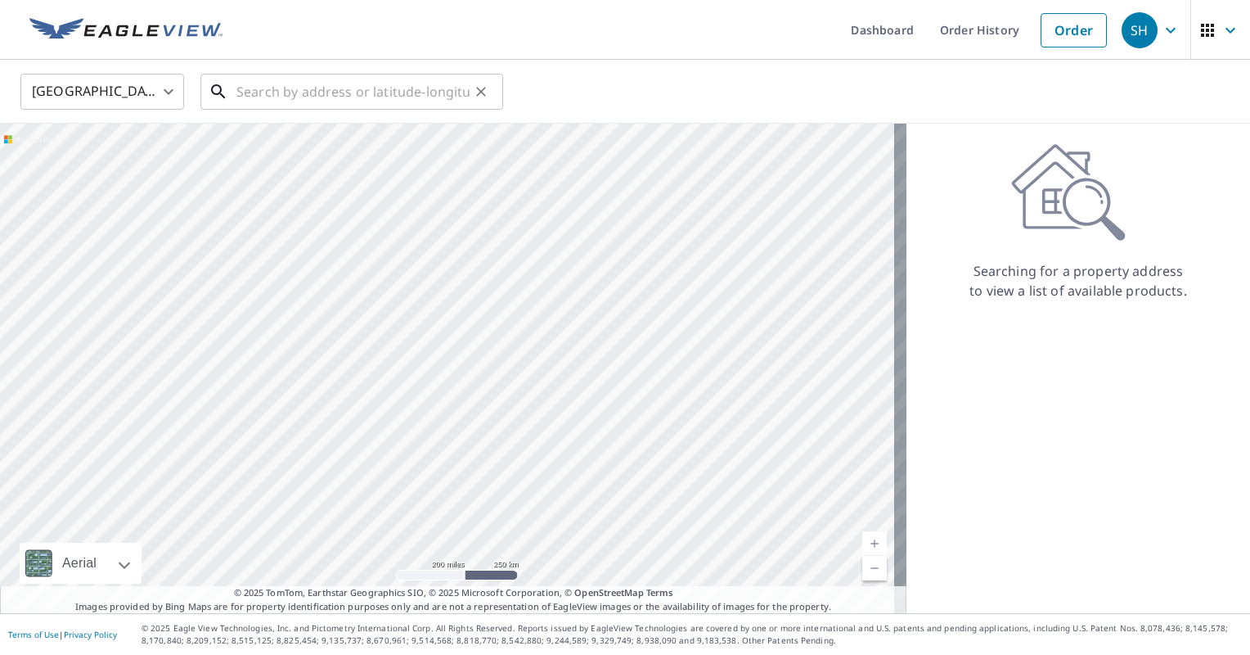
click at [342, 96] on input "text" at bounding box center [352, 92] width 233 height 46
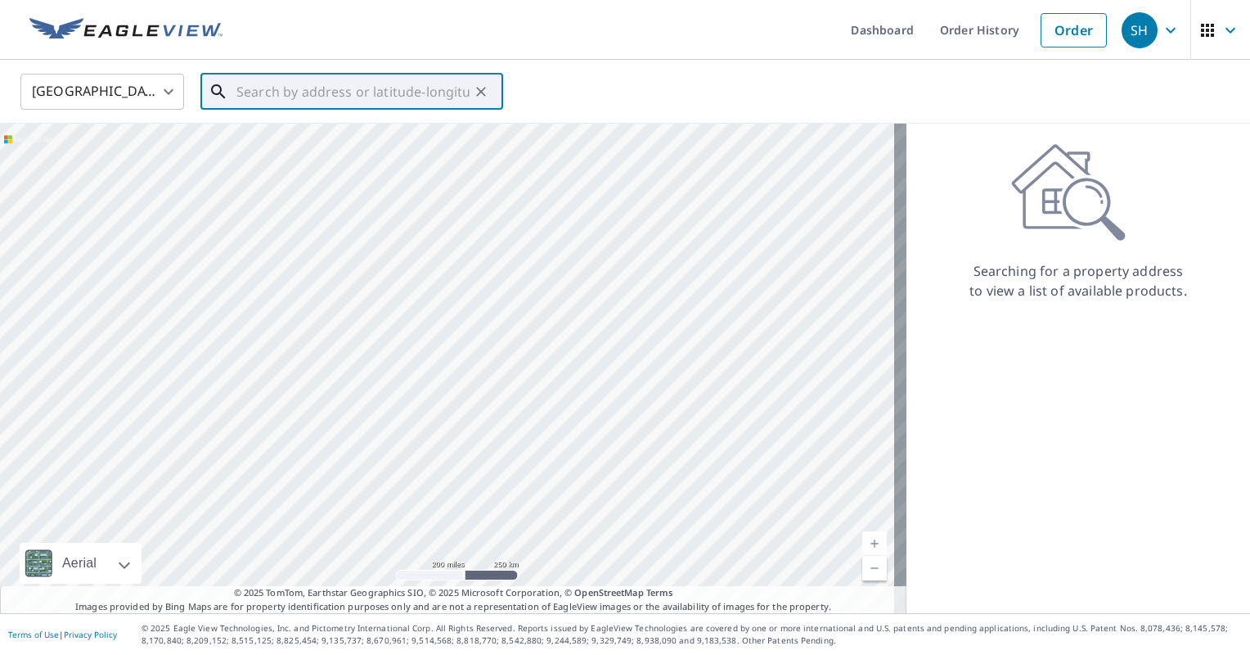
paste input "4902 116TH ST LUBBOCK, TX 79424"
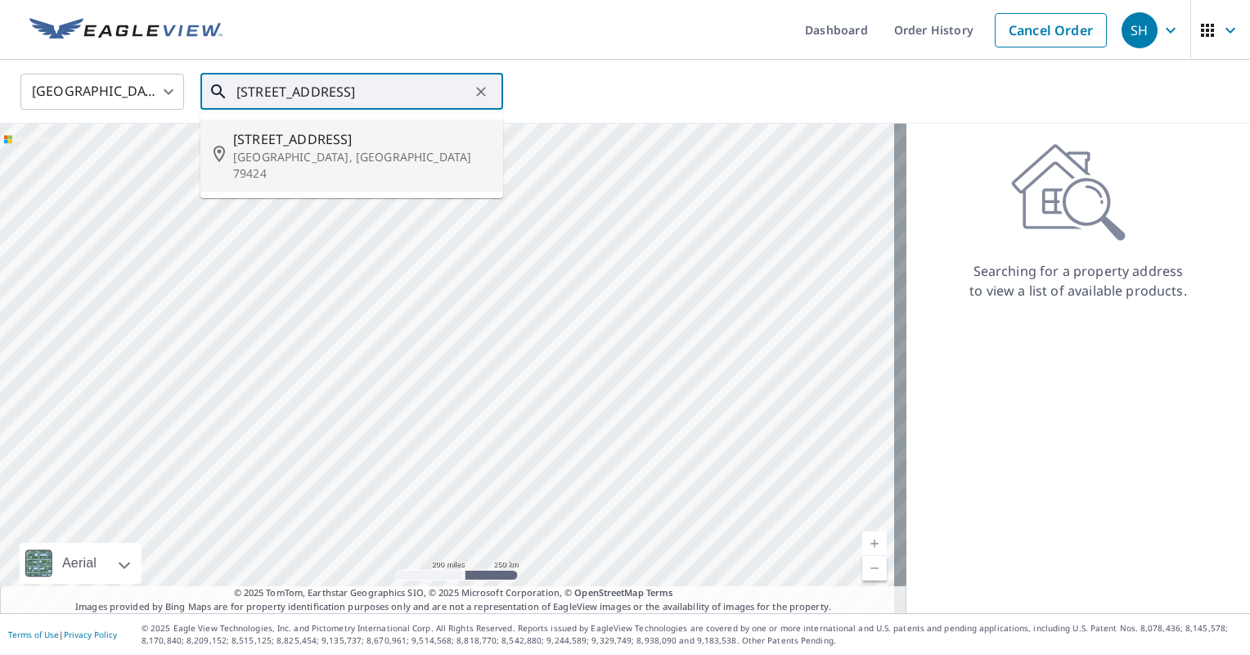
click at [272, 143] on span "4902 116th St" at bounding box center [361, 139] width 257 height 20
type input "4902 116th St Lubbock, TX 79424"
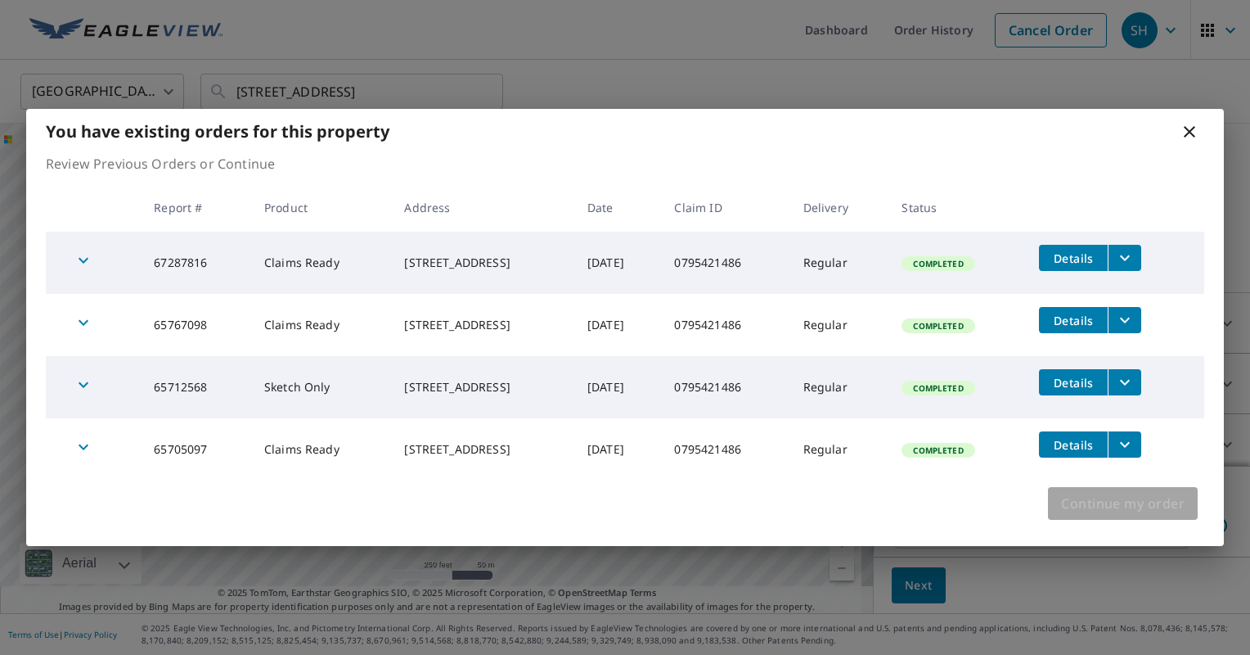
click at [1110, 498] on span "Continue my order" at bounding box center [1123, 503] width 124 height 23
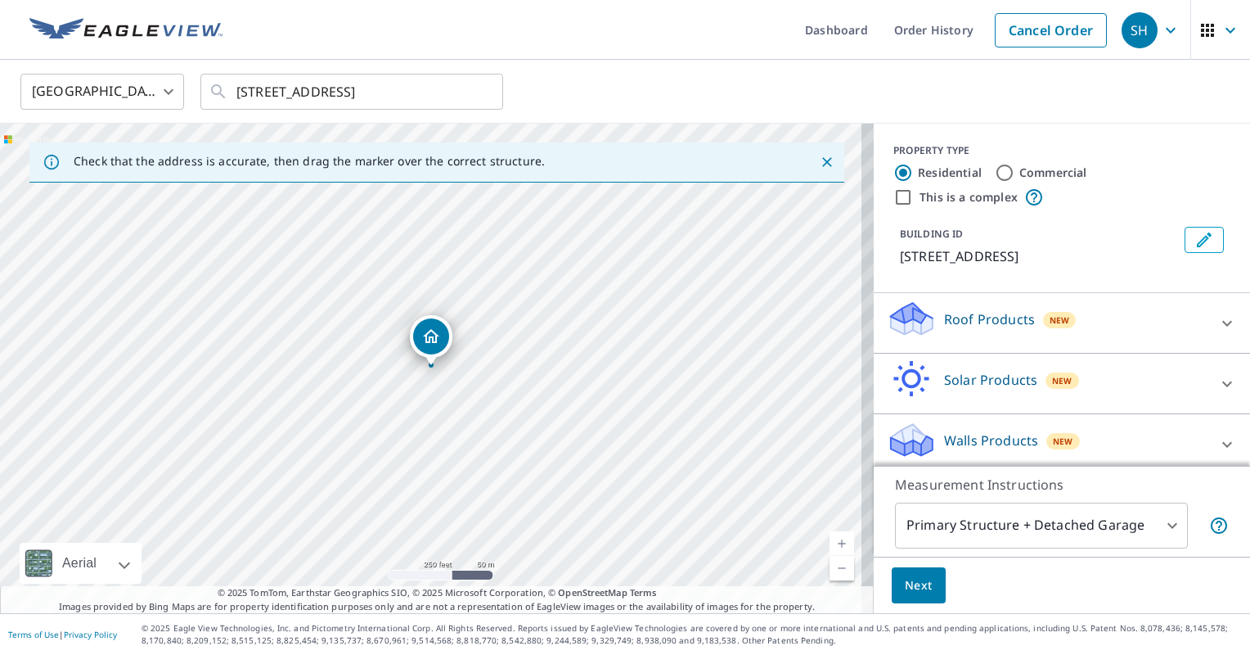
scroll to position [7, 0]
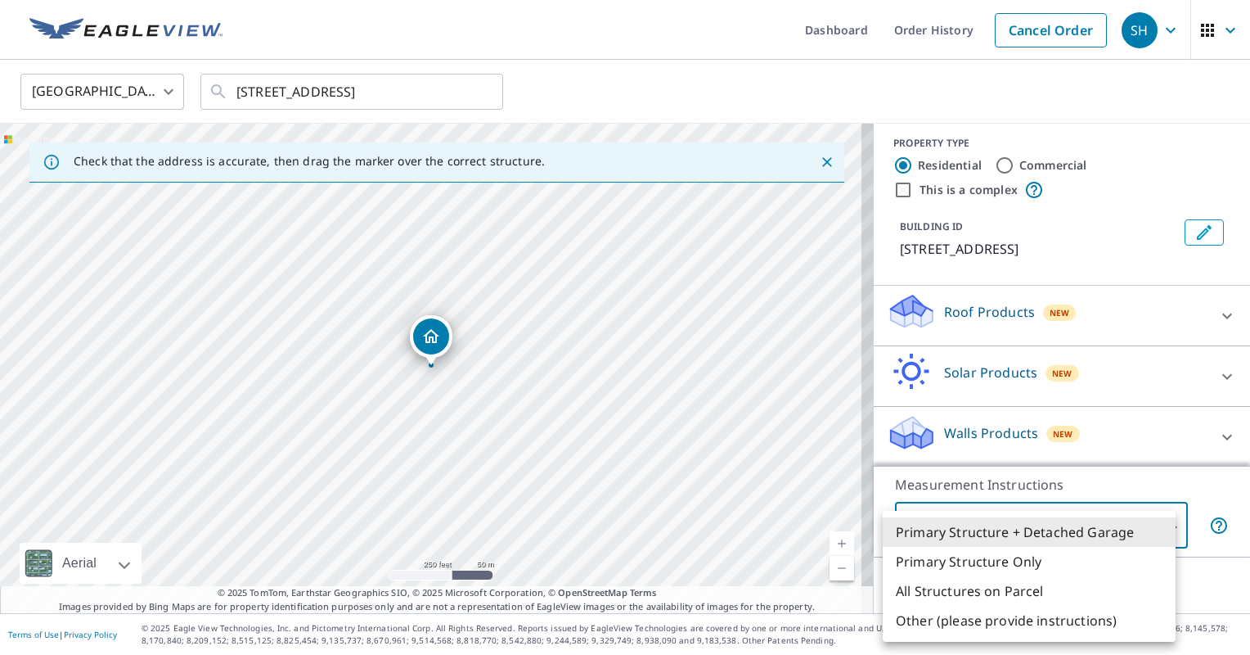
click at [927, 529] on body "SH SH Dashboard Order History Cancel Order SH United States US ​ 4902 116th St …" at bounding box center [625, 327] width 1250 height 655
click at [925, 562] on li "Primary Structure Only" at bounding box center [1029, 561] width 293 height 29
type input "2"
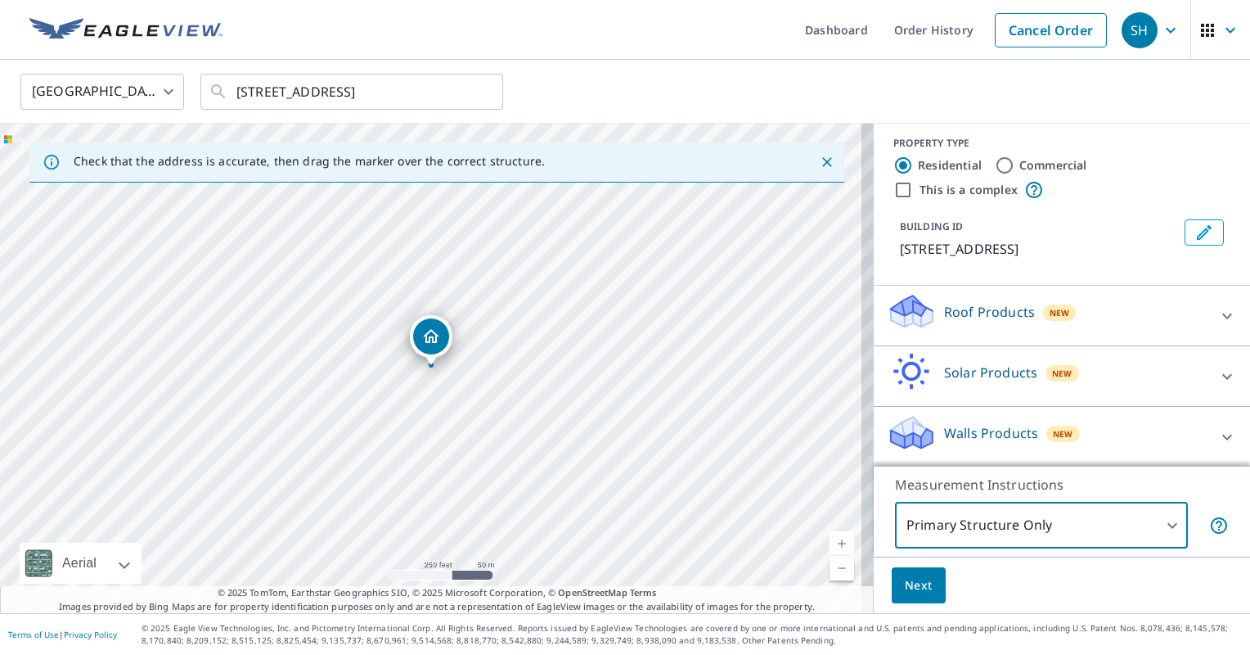
click at [944, 440] on p "Walls Products" at bounding box center [991, 433] width 94 height 20
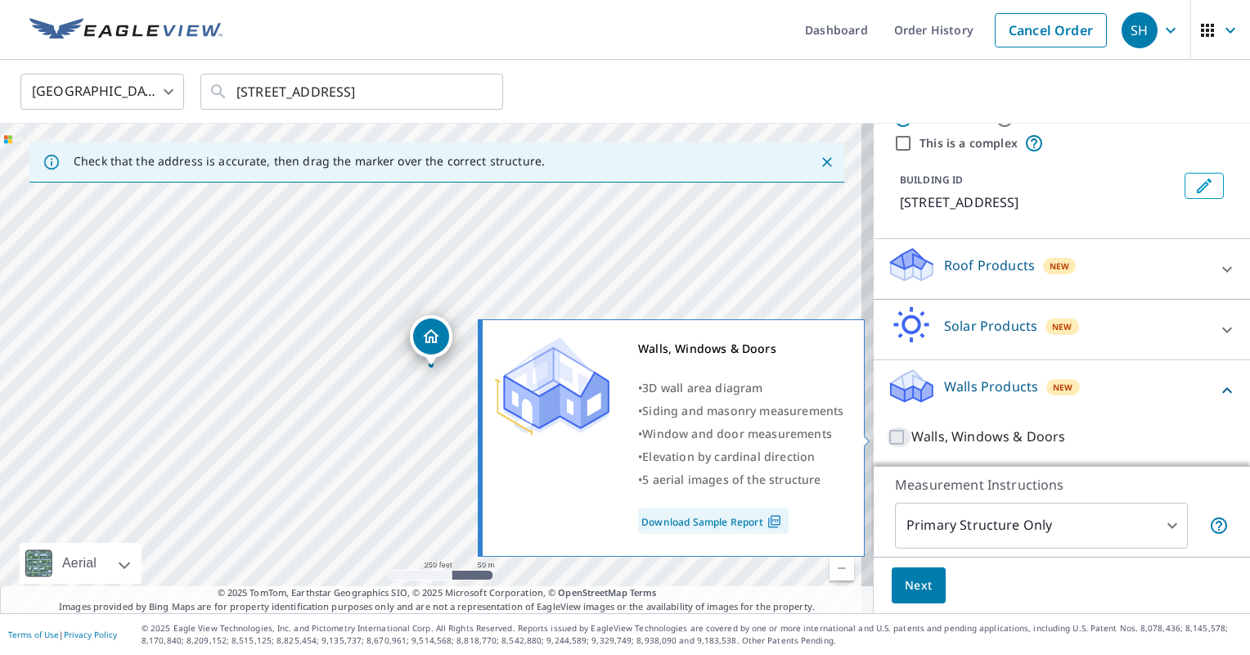
click at [887, 432] on input "Walls, Windows & Doors" at bounding box center [899, 437] width 25 height 20
checkbox input "true"
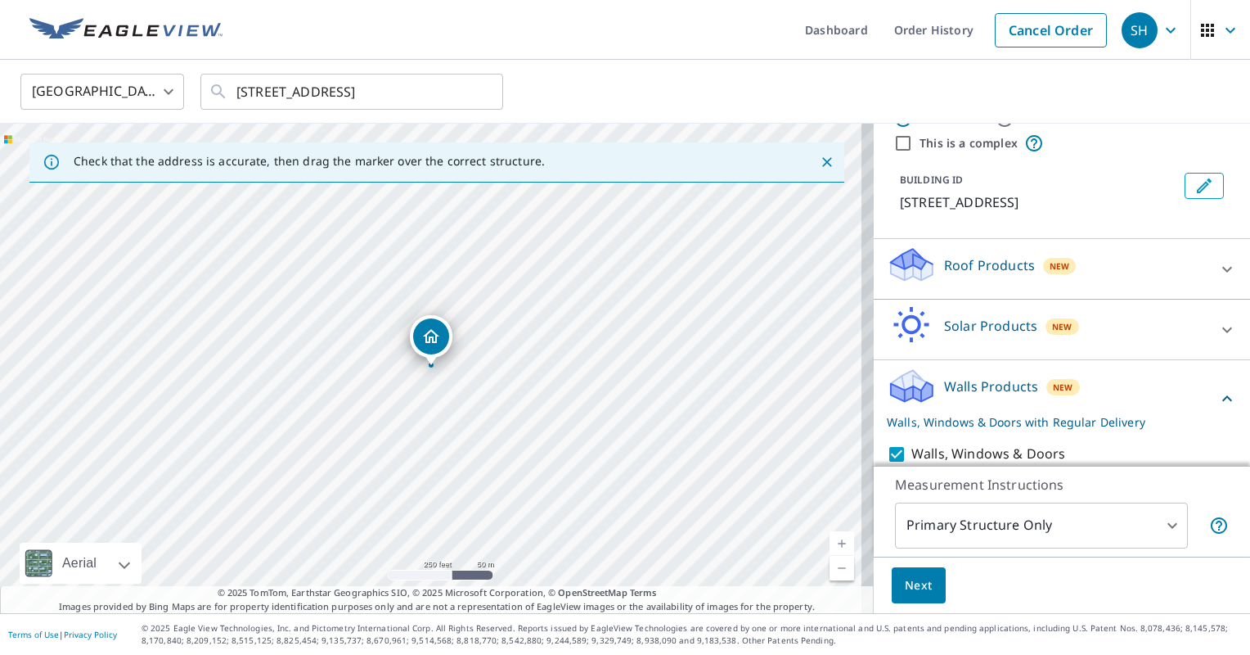
scroll to position [107, 0]
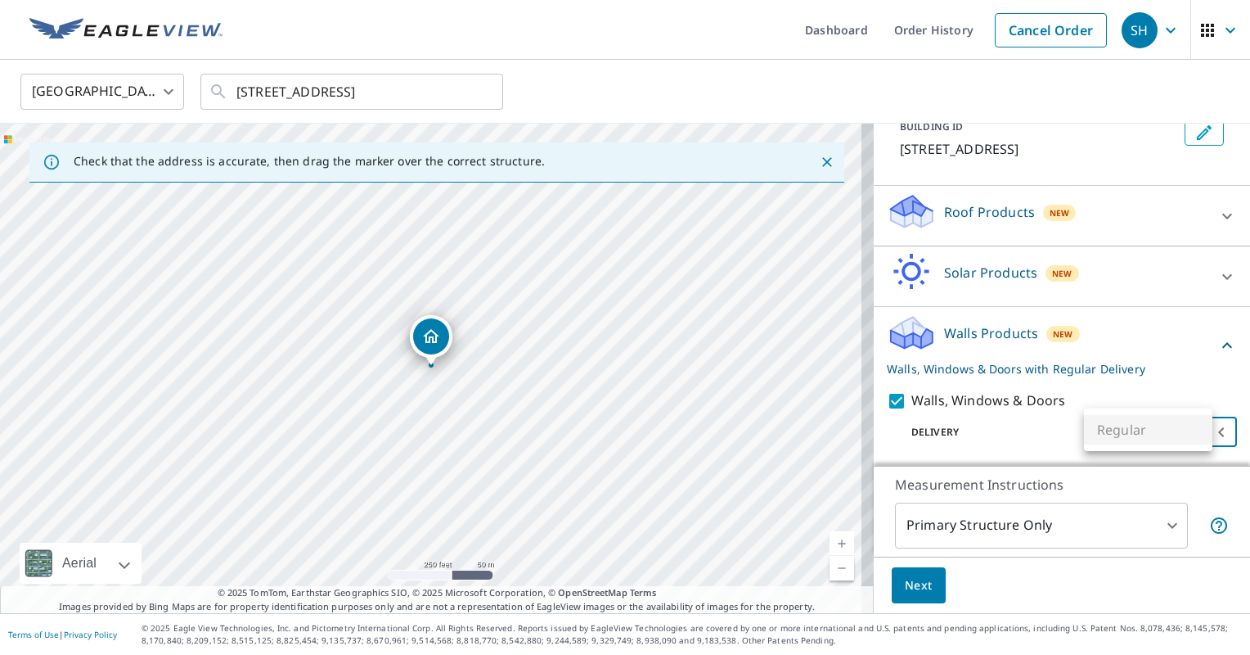
click at [1175, 432] on body "SH SH Dashboard Order History Cancel Order SH United States US ​ 4902 116th St …" at bounding box center [625, 327] width 1250 height 655
click at [1043, 435] on div at bounding box center [625, 327] width 1250 height 655
click at [905, 583] on span "Next" at bounding box center [919, 585] width 28 height 20
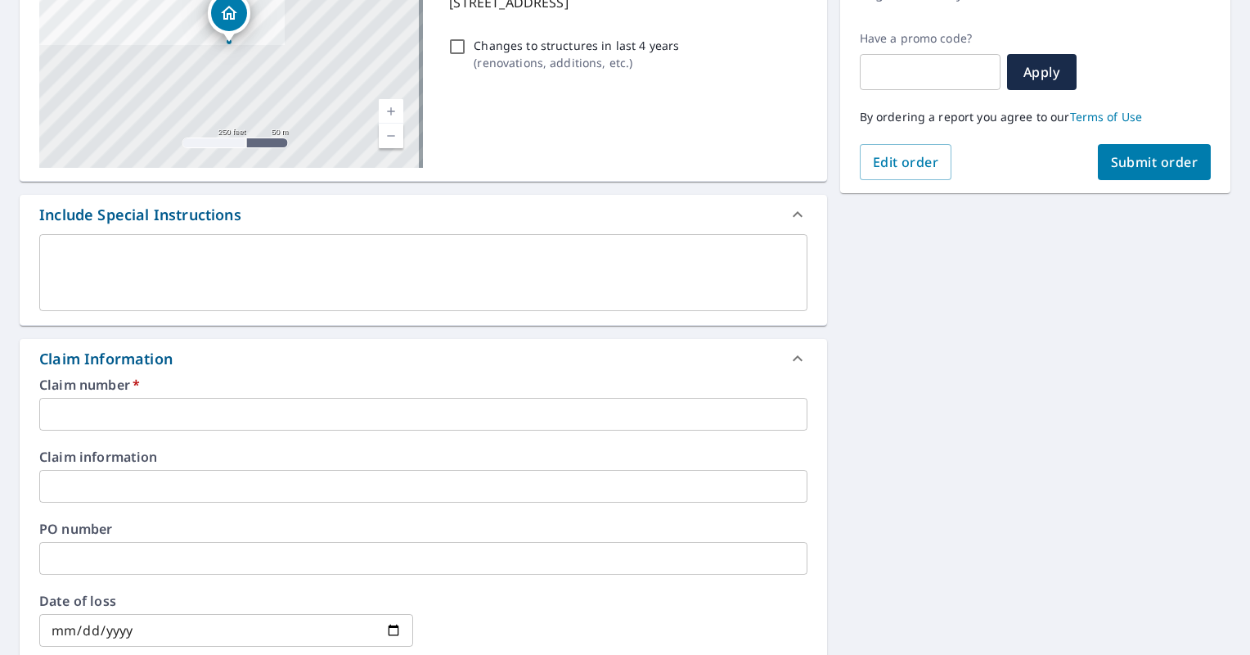
scroll to position [265, 0]
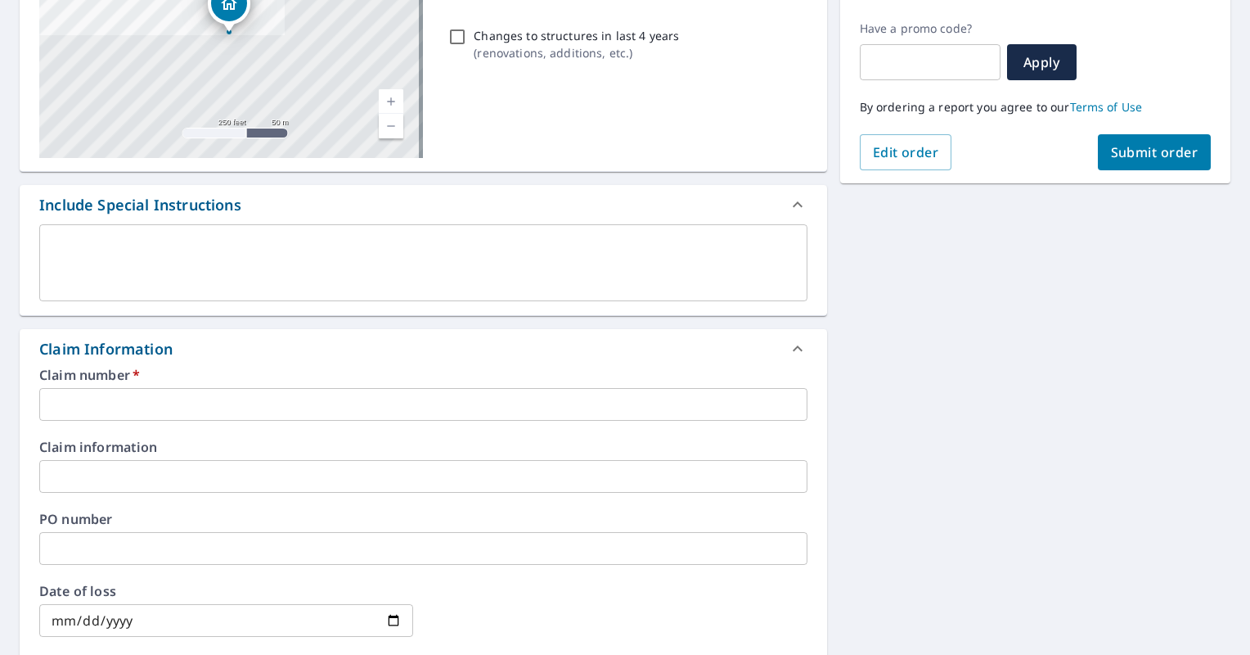
click at [109, 409] on input "text" at bounding box center [423, 404] width 768 height 33
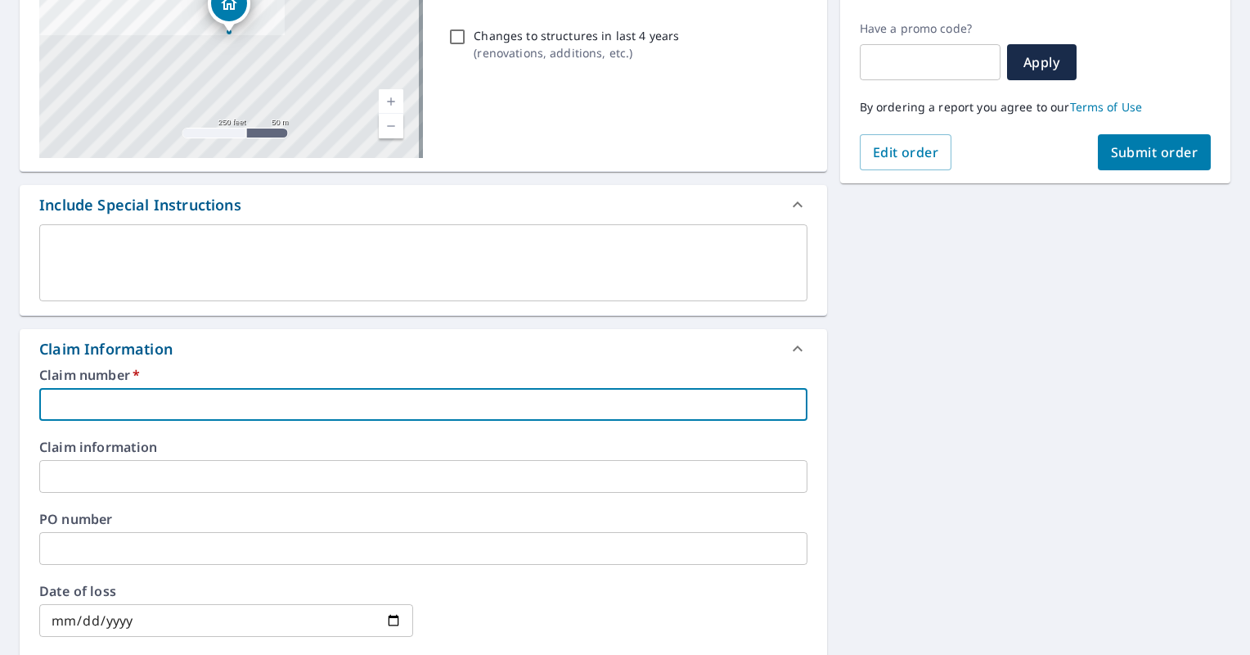
paste input "0795421486"
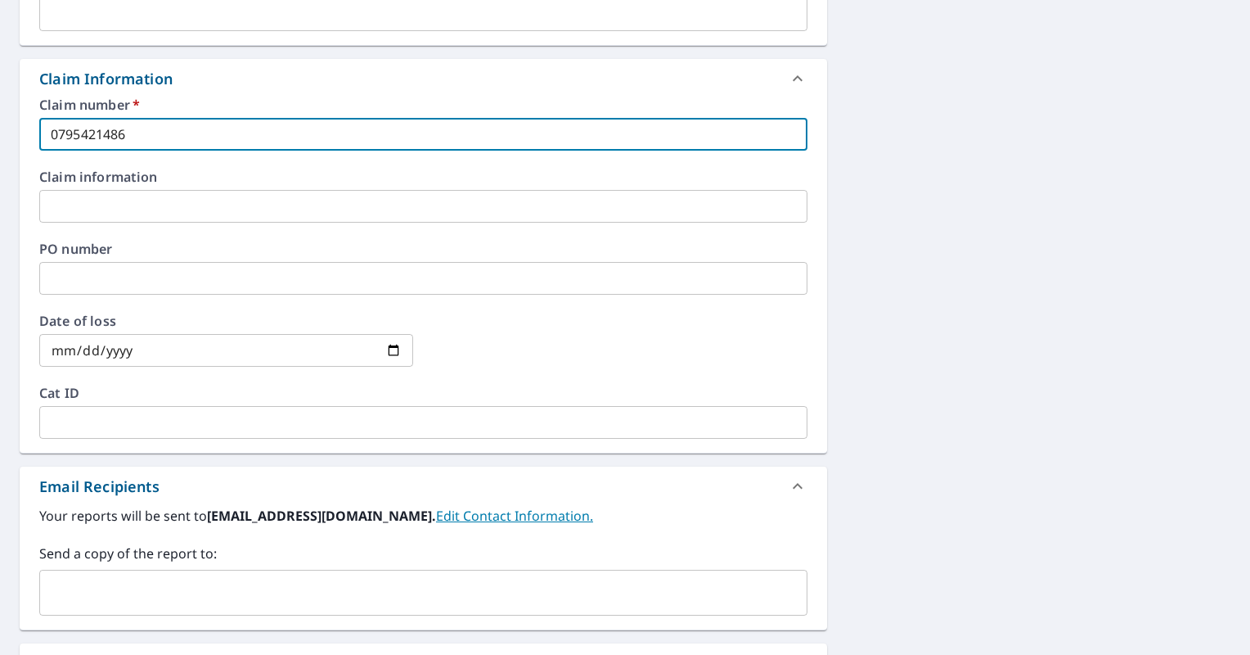
scroll to position [533, 0]
type input "0795421486"
click at [59, 355] on input "date" at bounding box center [226, 352] width 374 height 33
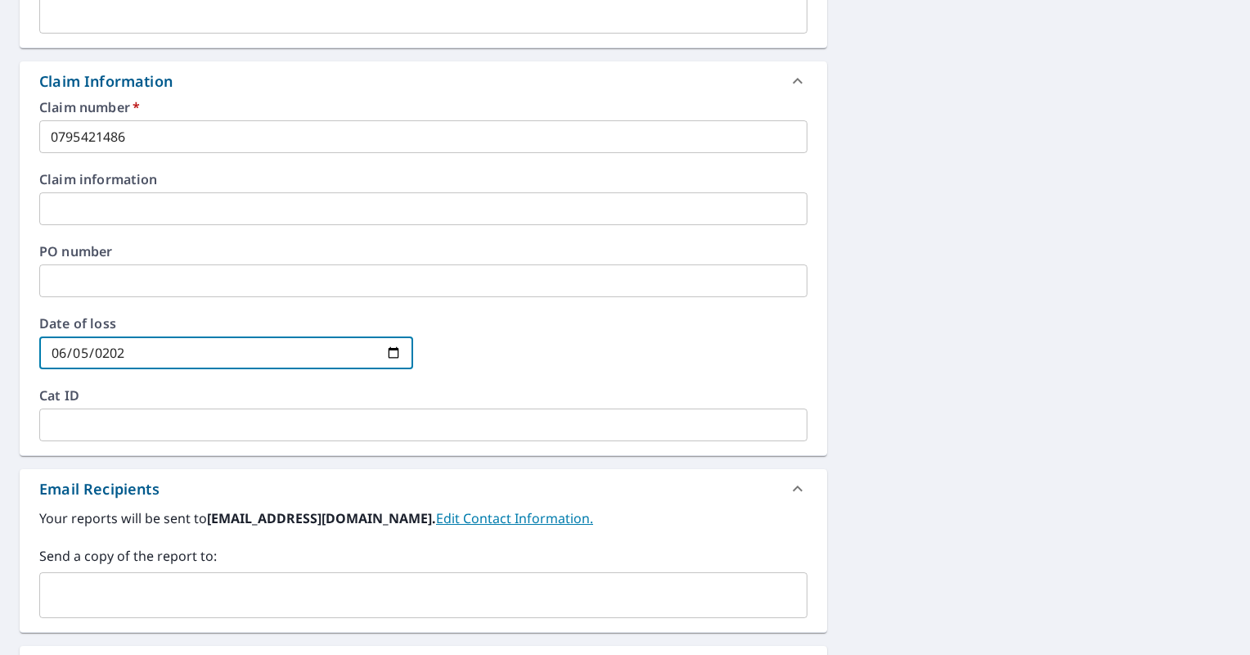
type input "2022-06-05"
type input "0225-06-05"
type input "2025-06-05"
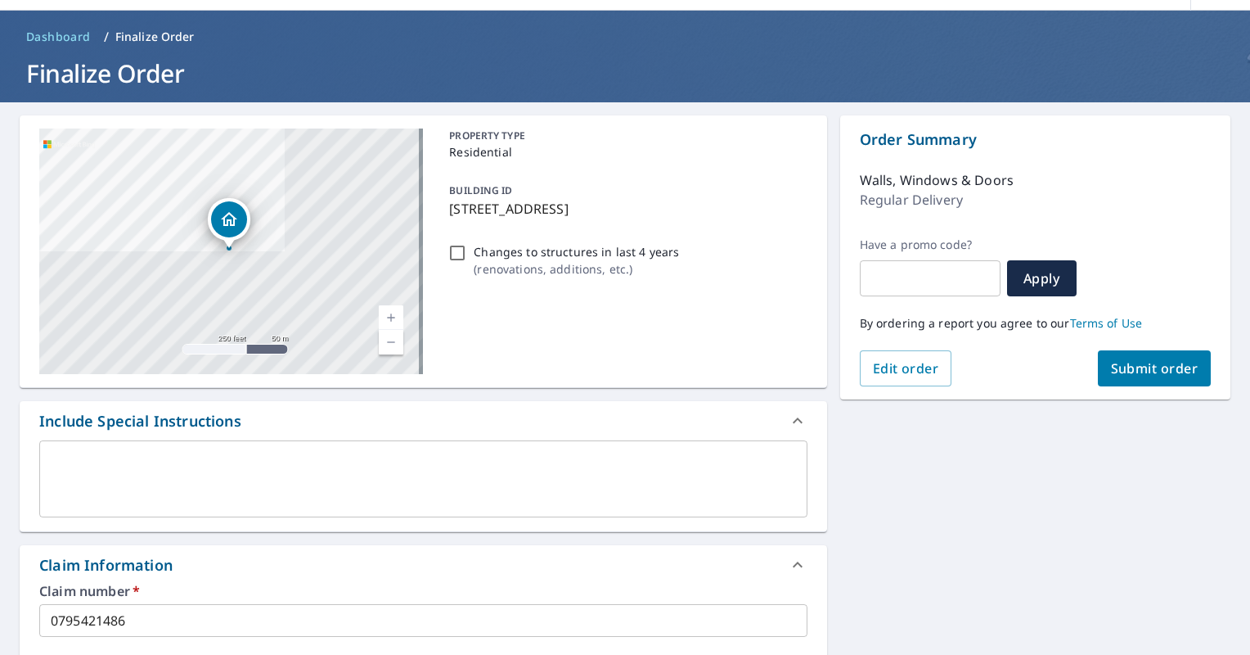
scroll to position [0, 0]
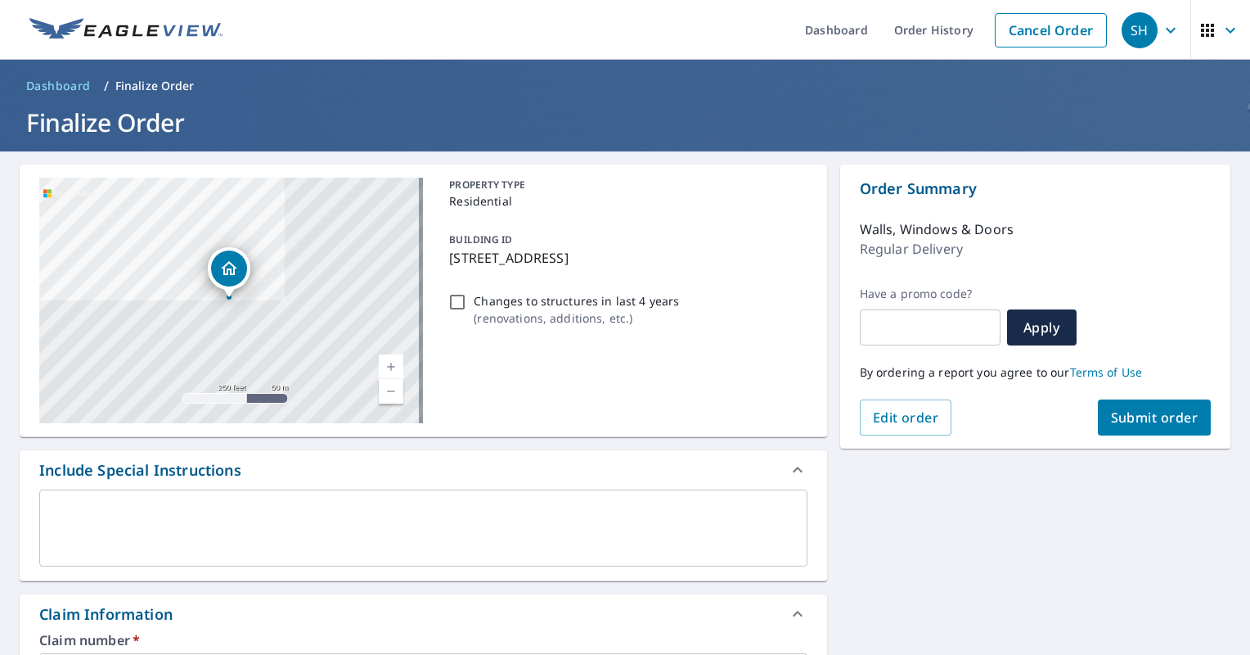
click at [1132, 420] on span "Submit order" at bounding box center [1155, 417] width 88 height 18
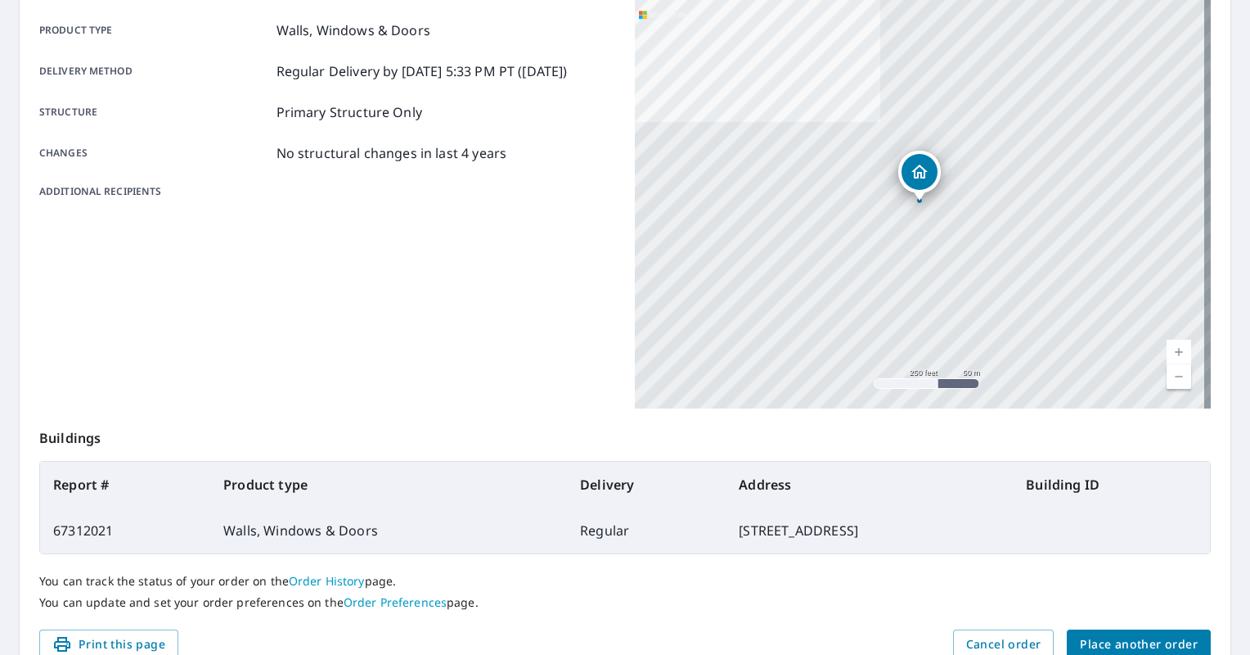
scroll to position [211, 0]
